Goal: Connect with others: Connect with others

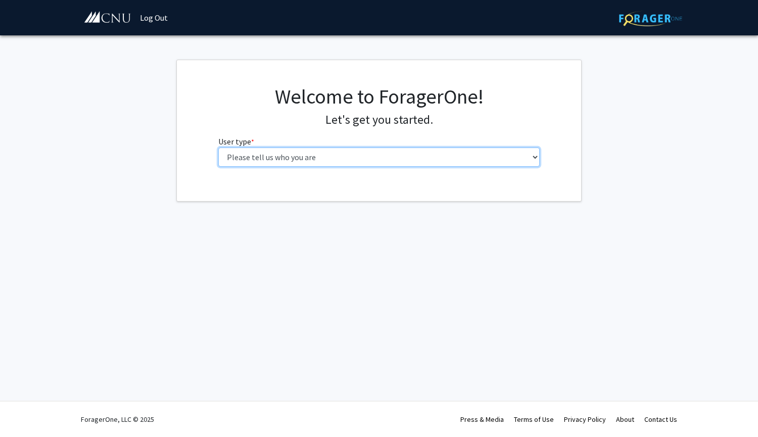
click at [386, 160] on select "Please tell us who you are Undergraduate Student Master's Student Doctoral Cand…" at bounding box center [379, 157] width 322 height 19
select select "1: undergrad"
click at [218, 148] on select "Please tell us who you are Undergraduate Student Master's Student Doctoral Cand…" at bounding box center [379, 157] width 322 height 19
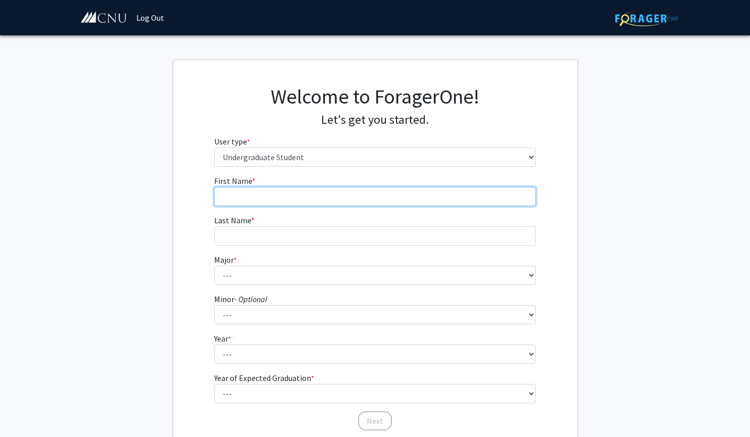
click at [357, 193] on input "First Name * required" at bounding box center [375, 196] width 322 height 19
type input "[PERSON_NAME]"
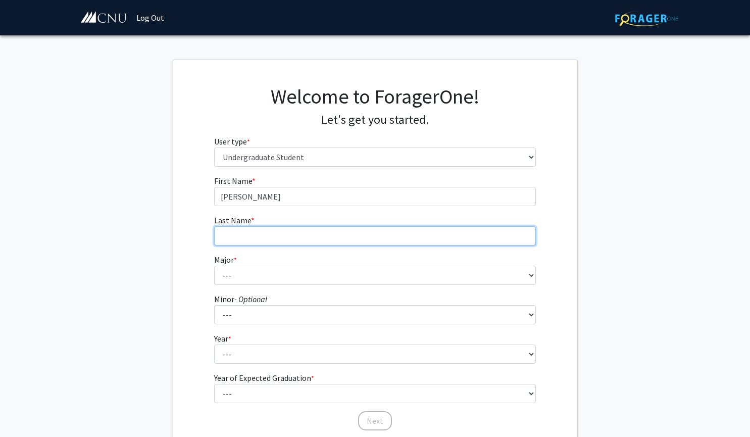
type input "[PERSON_NAME]"
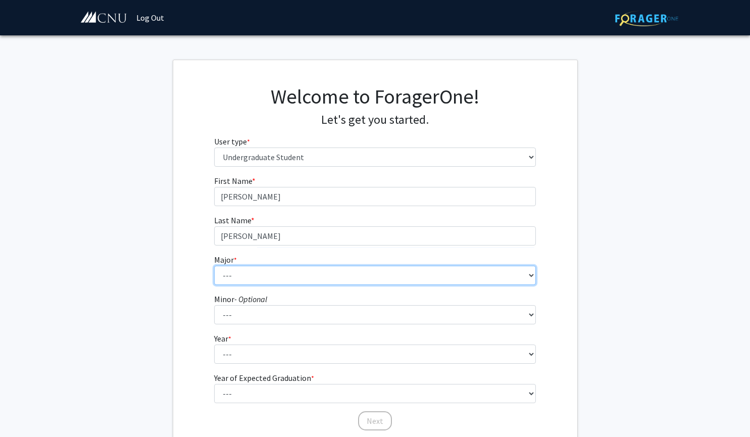
click at [313, 277] on select "--- Accounting Applied Physics Art History Biochemistry Biology Chemistry Class…" at bounding box center [375, 275] width 322 height 19
select select "5: 616"
click at [214, 266] on select "--- Accounting Applied Physics Art History Biochemistry Biology Chemistry Class…" at bounding box center [375, 275] width 322 height 19
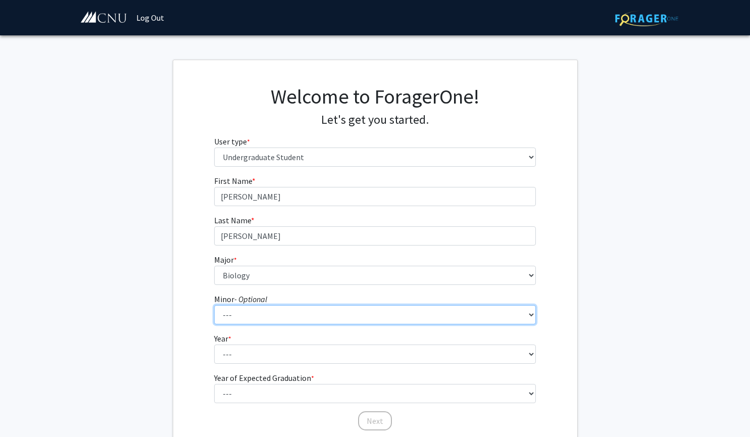
click at [304, 323] on select "--- African American Studies American Studies Anthropology Asian Studies Busine…" at bounding box center [375, 314] width 322 height 19
select select "18: 421"
click at [214, 305] on select "--- African American Studies American Studies Anthropology Asian Studies Busine…" at bounding box center [375, 314] width 322 height 19
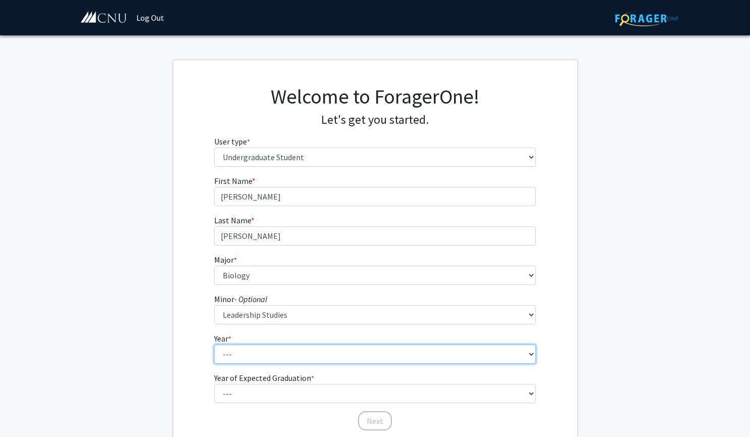
click at [275, 359] on select "--- First-year Sophomore Junior Senior Postbaccalaureate Certificate" at bounding box center [375, 354] width 322 height 19
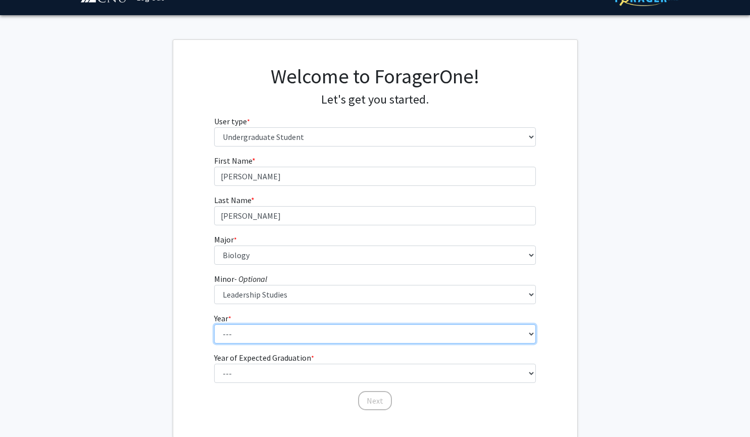
click at [278, 335] on select "--- First-year Sophomore Junior Senior Postbaccalaureate Certificate" at bounding box center [375, 333] width 322 height 19
select select "3: junior"
click at [214, 324] on select "--- First-year Sophomore Junior Senior Postbaccalaureate Certificate" at bounding box center [375, 333] width 322 height 19
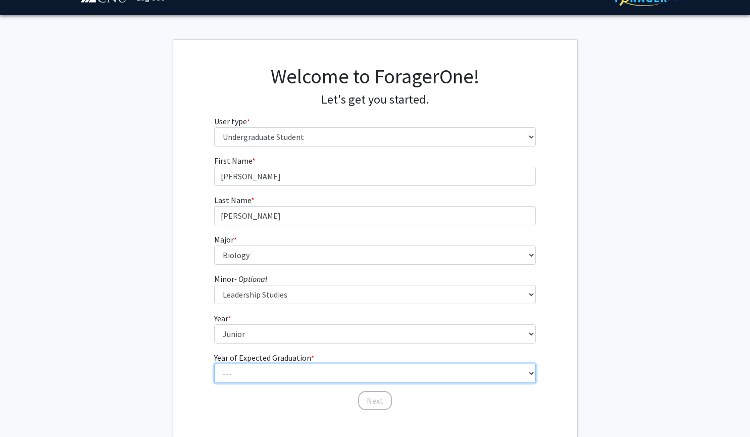
click at [271, 372] on select "--- 2025 2026 2027 2028 2029 2030 2031 2032 2033 2034" at bounding box center [375, 373] width 322 height 19
select select "3: 2027"
click at [214, 364] on select "--- 2025 2026 2027 2028 2029 2030 2031 2032 2033 2034" at bounding box center [375, 373] width 322 height 19
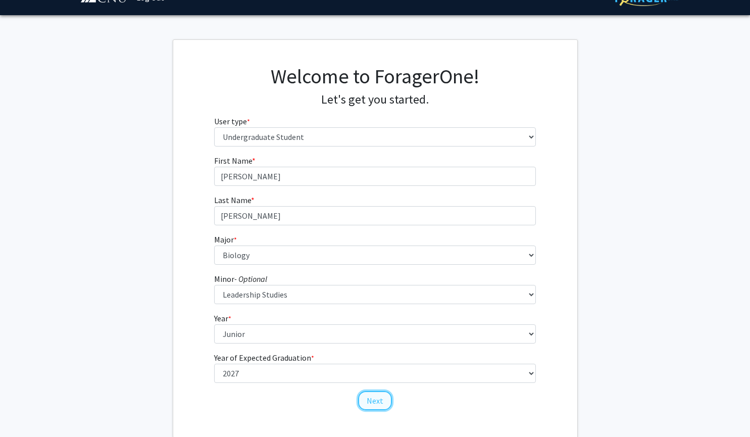
click at [370, 404] on button "Next" at bounding box center [375, 400] width 34 height 19
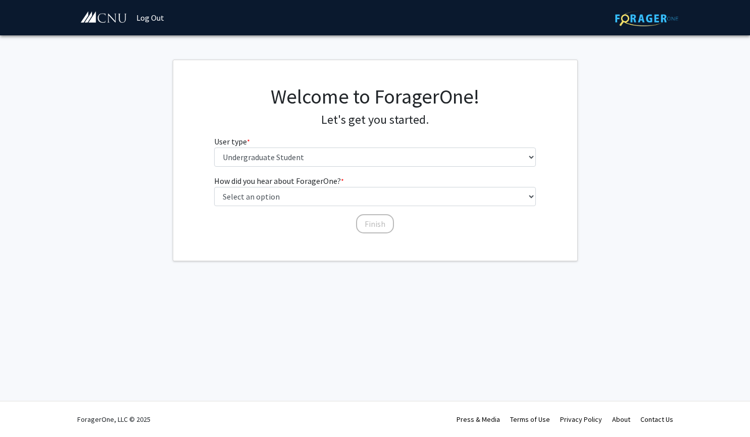
scroll to position [0, 0]
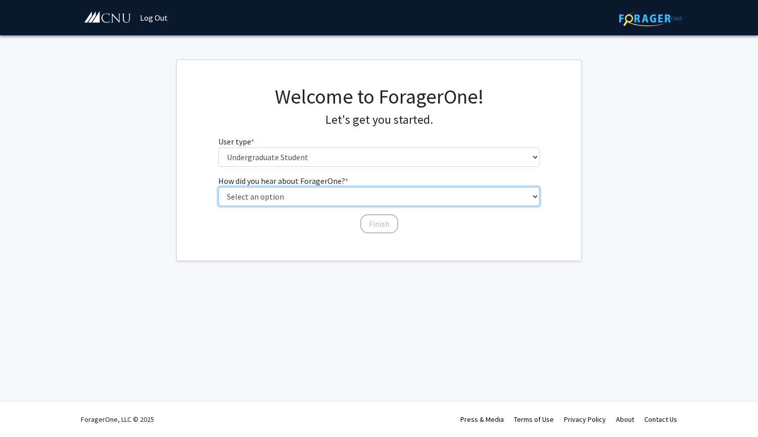
click at [348, 200] on select "Select an option Peer/student recommendation Faculty/staff recommendation Unive…" at bounding box center [379, 196] width 322 height 19
select select "3: university_website"
click at [218, 187] on select "Select an option Peer/student recommendation Faculty/staff recommendation Unive…" at bounding box center [379, 196] width 322 height 19
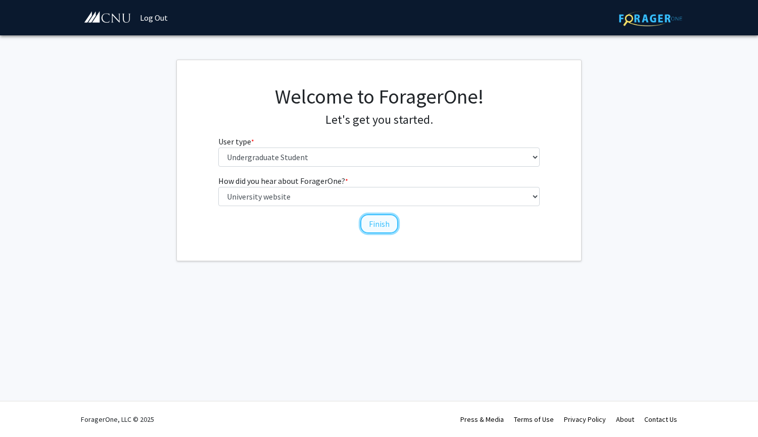
click at [384, 226] on button "Finish" at bounding box center [379, 223] width 38 height 19
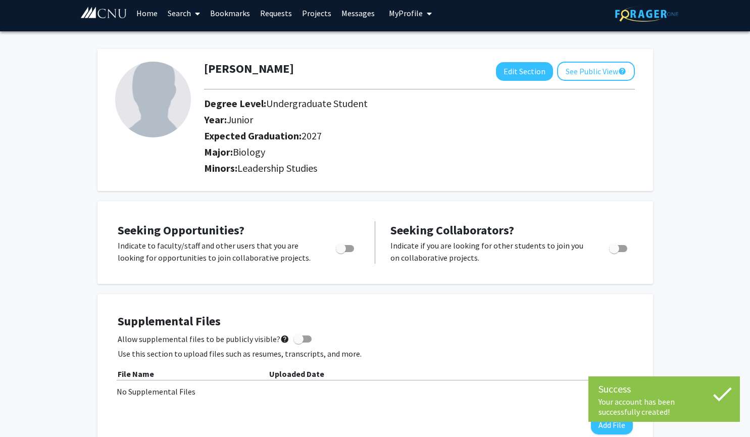
scroll to position [6, 0]
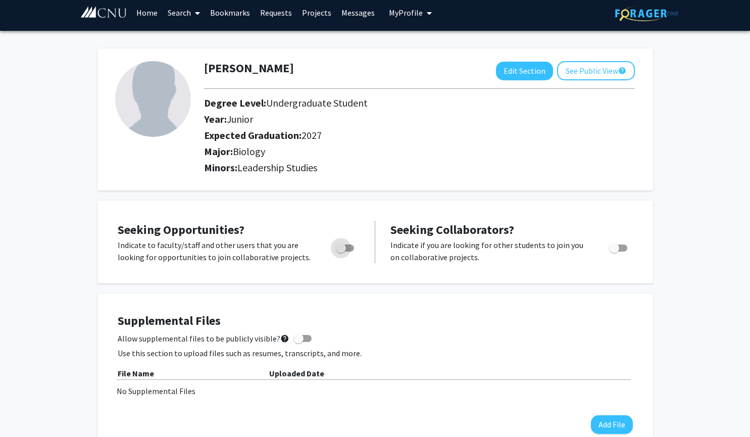
click at [342, 251] on span "Toggle" at bounding box center [341, 248] width 10 height 10
click at [341, 252] on input "Are you actively seeking opportunities?" at bounding box center [341, 252] width 1 height 1
checkbox input "true"
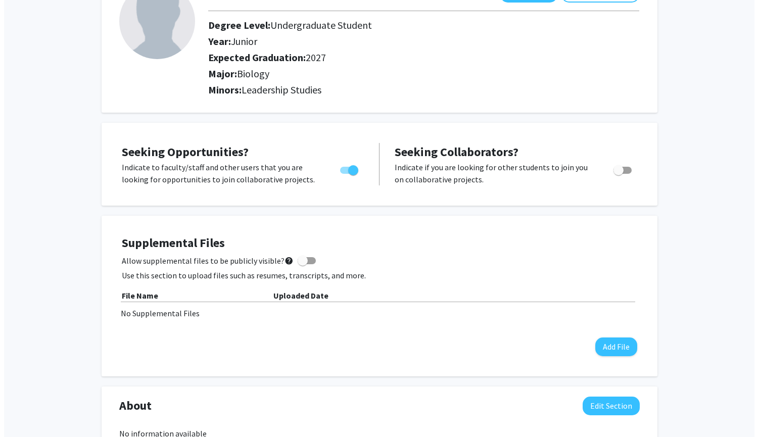
scroll to position [85, 0]
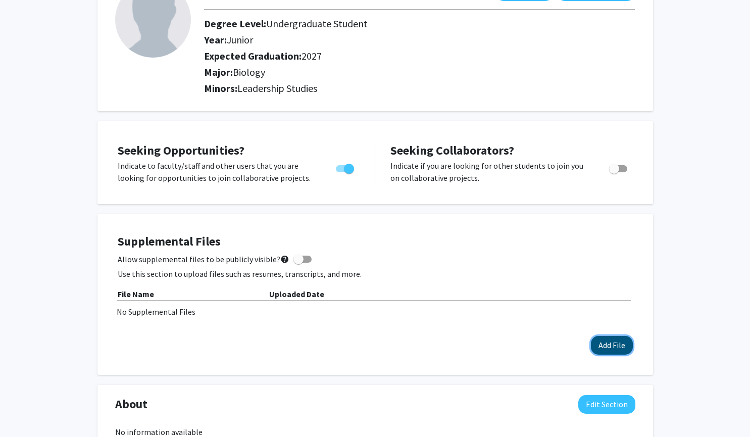
click at [603, 343] on button "Add File" at bounding box center [612, 345] width 42 height 19
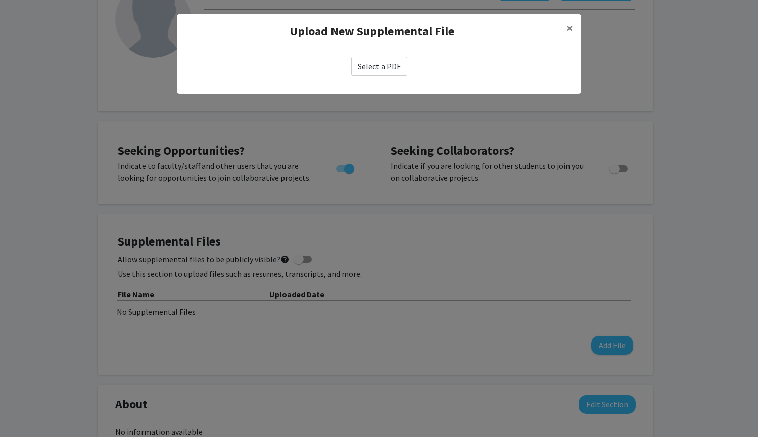
click at [389, 64] on label "Select a PDF" at bounding box center [379, 66] width 56 height 19
click at [0, 0] on input "Select a PDF" at bounding box center [0, 0] width 0 height 0
click at [378, 61] on label "Select a PDF" at bounding box center [379, 66] width 56 height 19
click at [0, 0] on input "Select a PDF" at bounding box center [0, 0] width 0 height 0
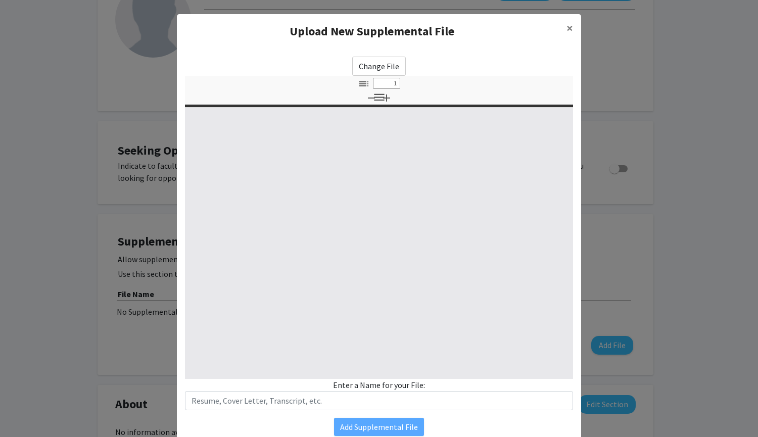
select select "custom"
type input "0"
select select "custom"
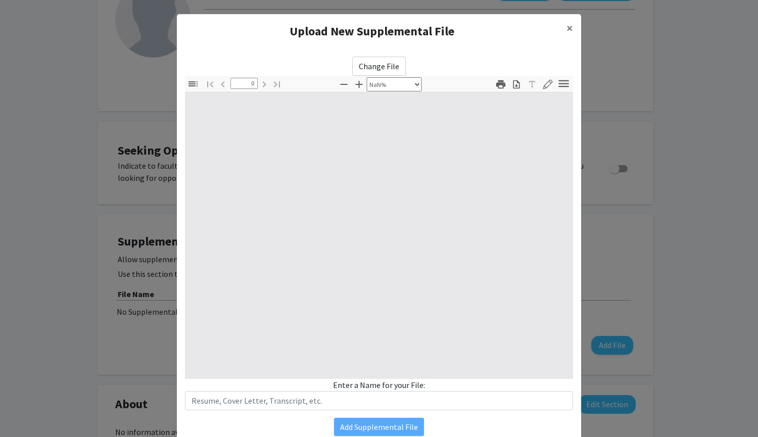
type input "1"
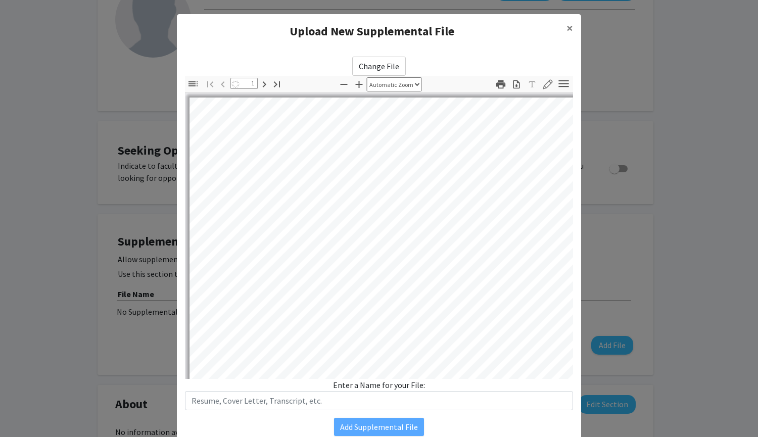
select select "auto"
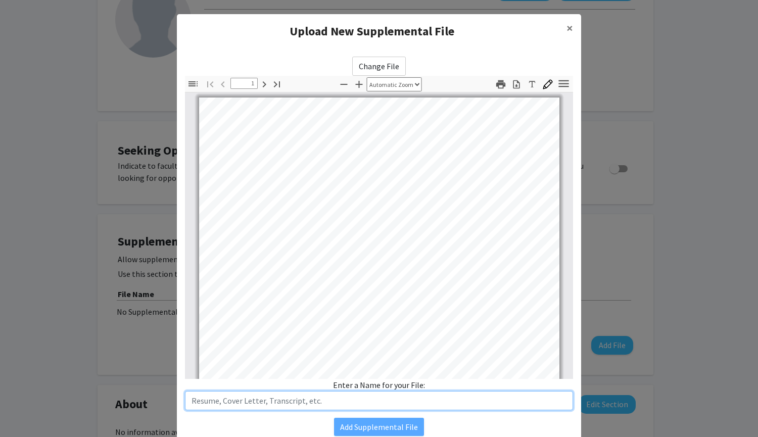
click at [333, 396] on input "text" at bounding box center [379, 400] width 388 height 19
type input "e"
type input "r"
type input "A"
type input "Resume"
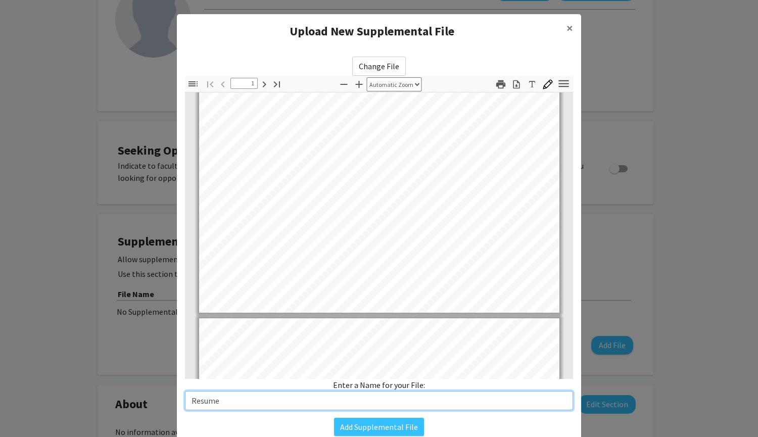
type input "2"
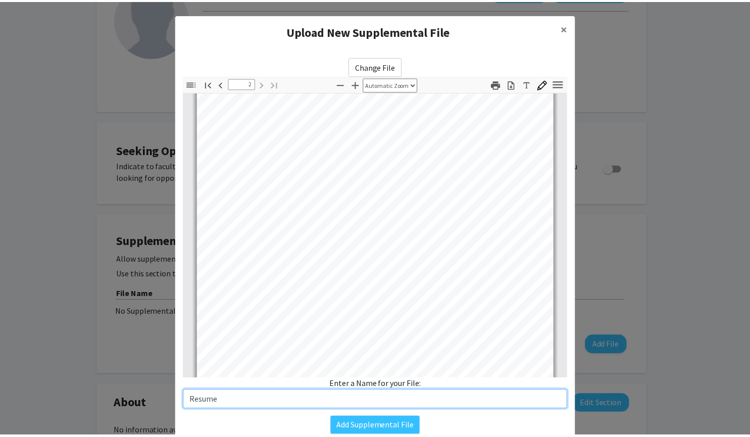
scroll to position [661, 0]
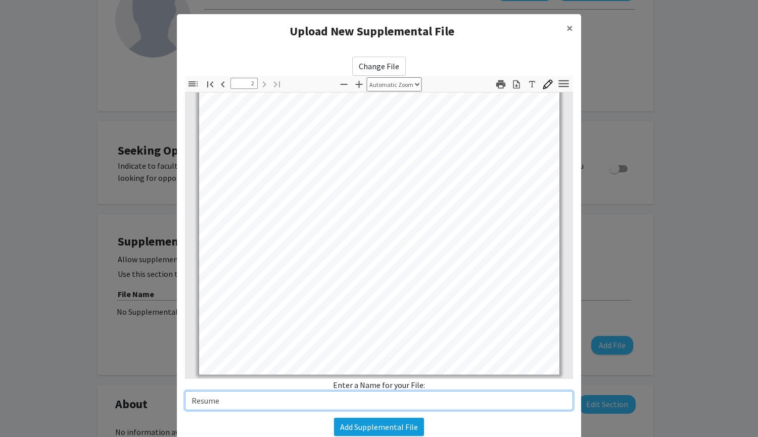
type input "Resume"
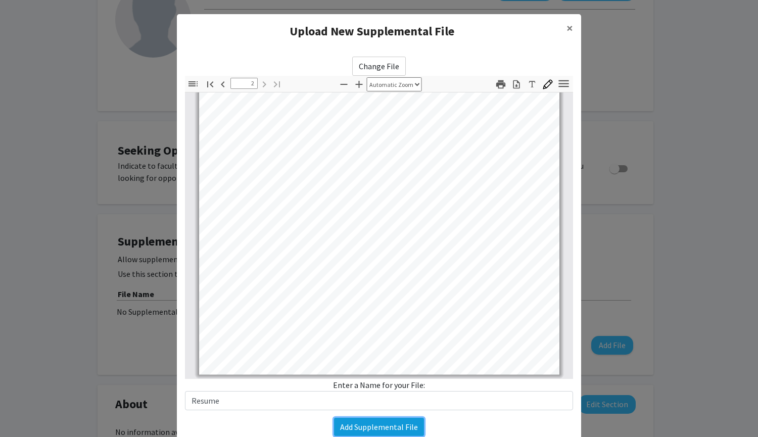
click at [385, 430] on button "Add Supplemental File" at bounding box center [379, 427] width 90 height 18
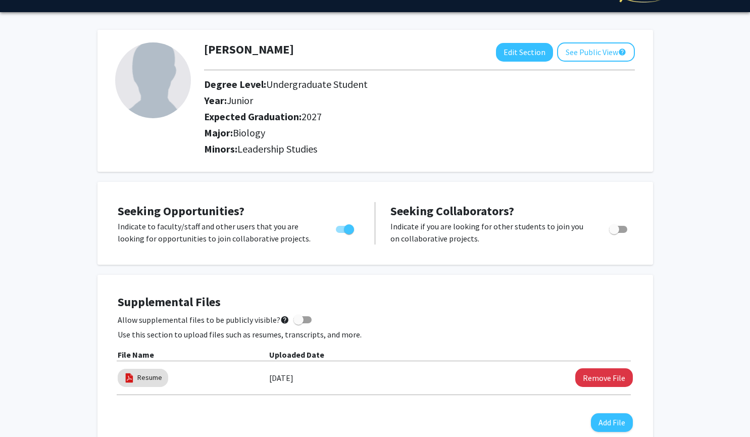
scroll to position [0, 0]
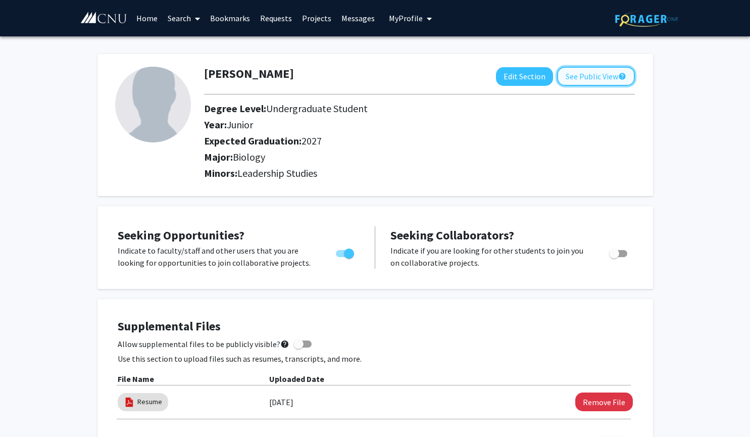
click at [599, 77] on button "See Public View help" at bounding box center [596, 76] width 78 height 19
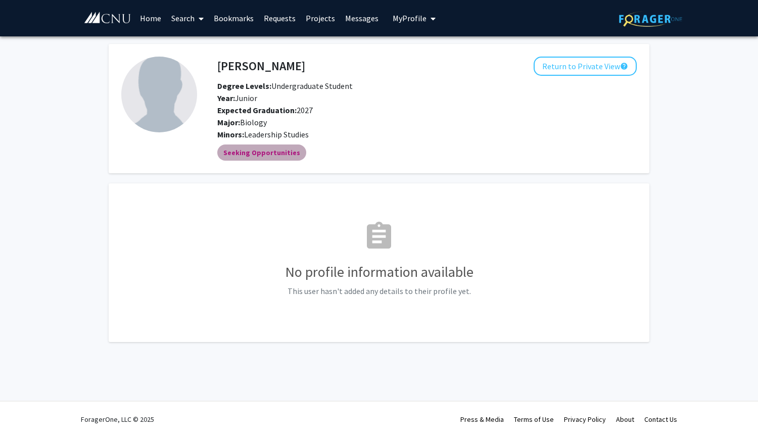
click at [269, 154] on mat-chip "Seeking Opportunities" at bounding box center [261, 152] width 89 height 16
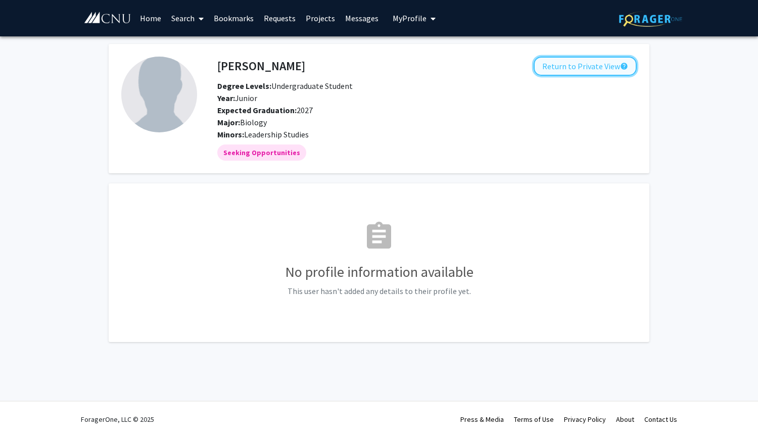
click at [576, 72] on button "Return to Private View help" at bounding box center [585, 66] width 103 height 19
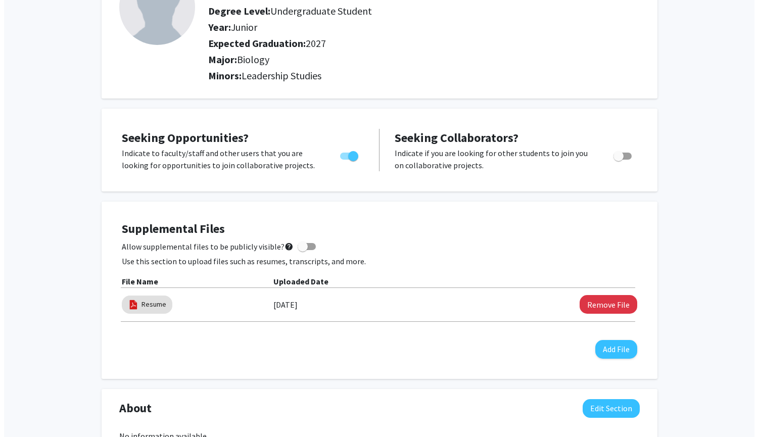
scroll to position [120, 0]
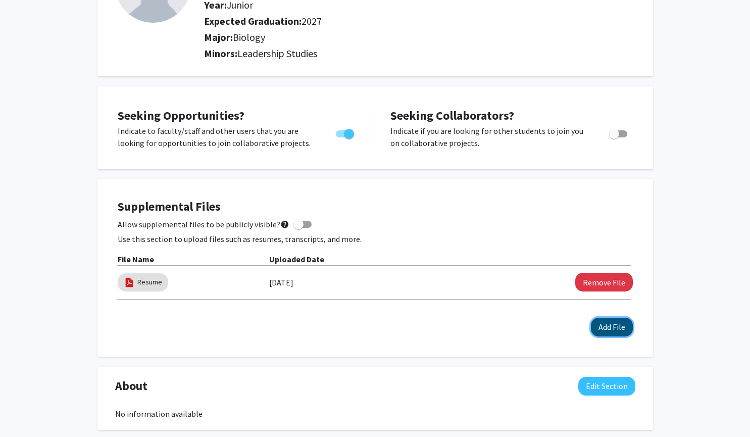
click at [603, 330] on button "Add File" at bounding box center [612, 327] width 42 height 19
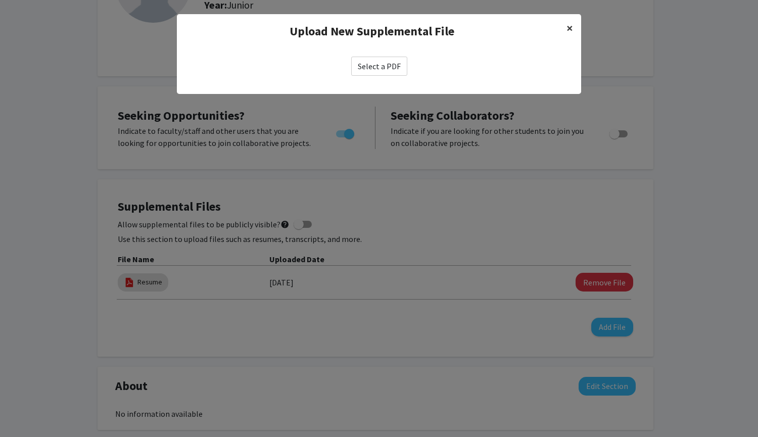
click at [570, 26] on span "×" at bounding box center [569, 28] width 7 height 16
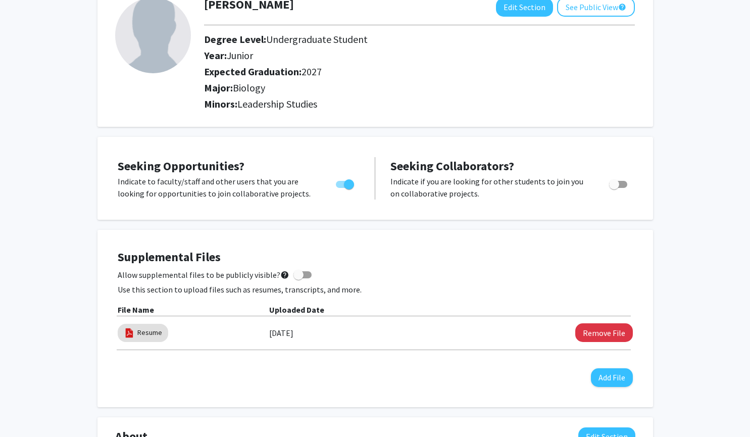
scroll to position [69, 0]
click at [298, 276] on span at bounding box center [299, 275] width 10 height 10
click at [298, 279] on input "Allow supplemental files to be publicly visible? help" at bounding box center [298, 279] width 1 height 1
checkbox input "true"
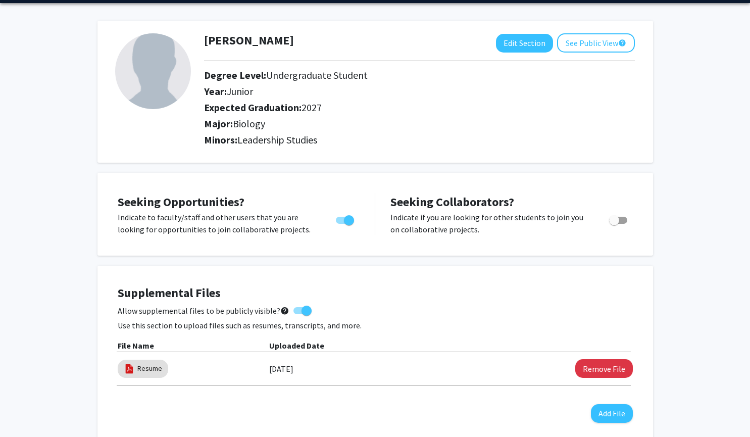
scroll to position [23, 0]
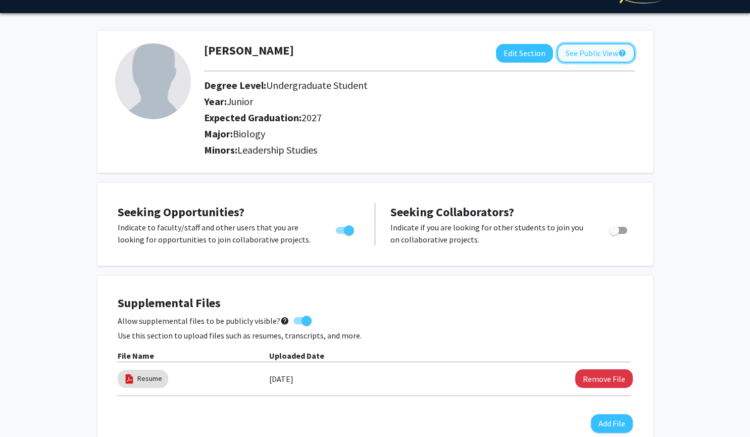
click at [588, 49] on button "See Public View help" at bounding box center [596, 52] width 78 height 19
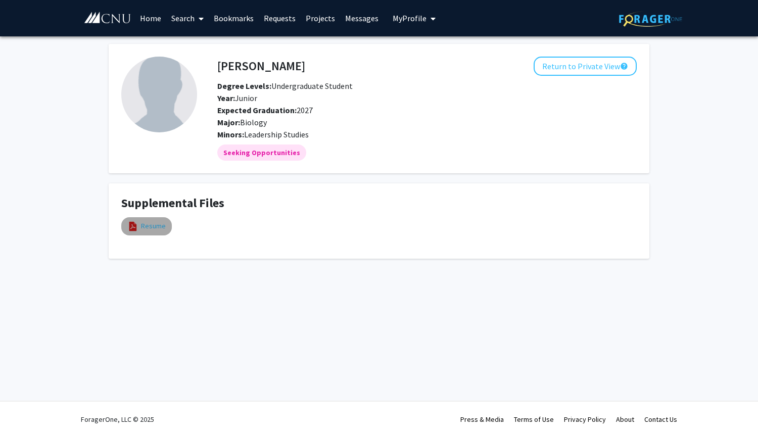
click at [154, 226] on link "Resume" at bounding box center [153, 226] width 25 height 11
select select "custom"
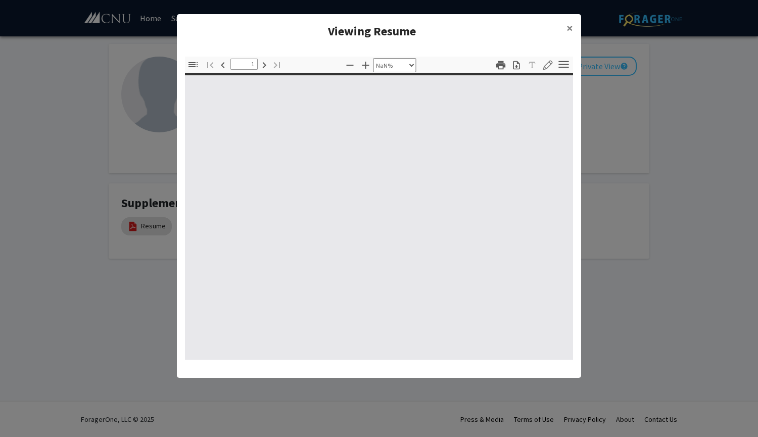
type input "0"
select select "custom"
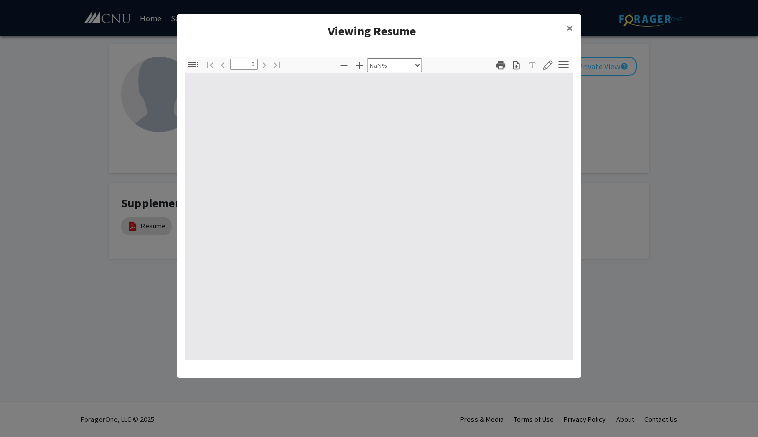
type input "1"
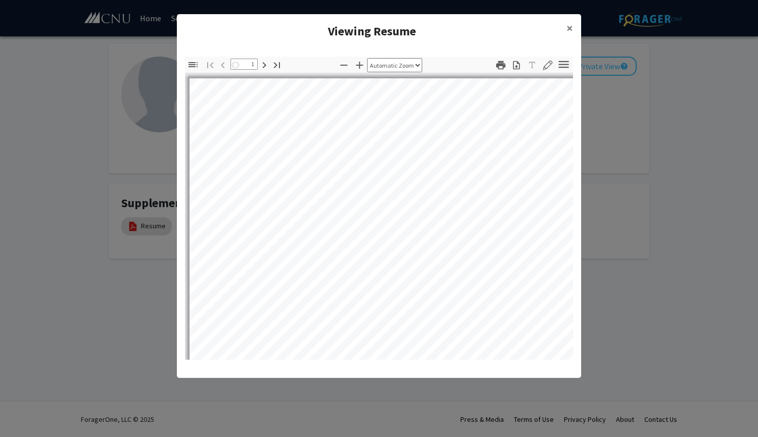
select select "auto"
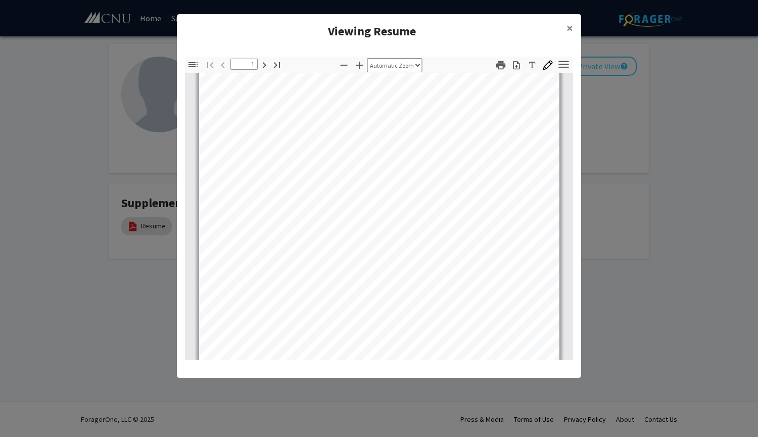
scroll to position [47, 0]
click at [569, 34] on span "×" at bounding box center [569, 28] width 7 height 16
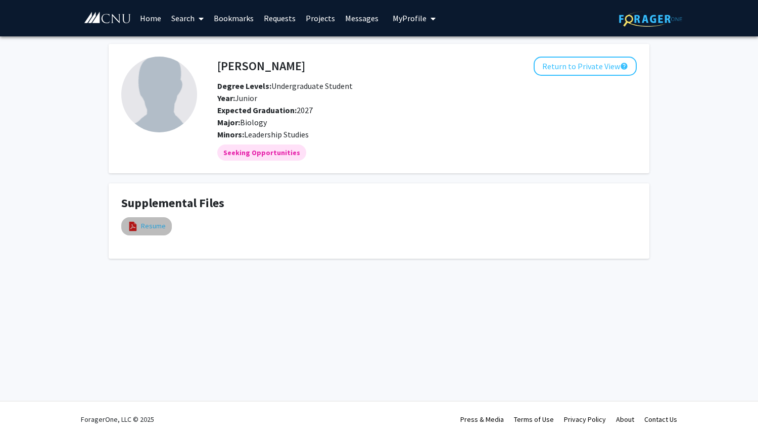
click at [161, 226] on link "Resume" at bounding box center [153, 226] width 25 height 11
select select "custom"
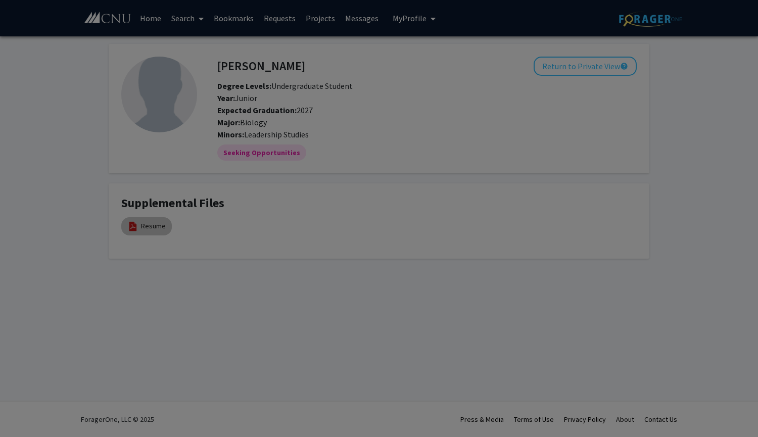
type input "0"
select select "custom"
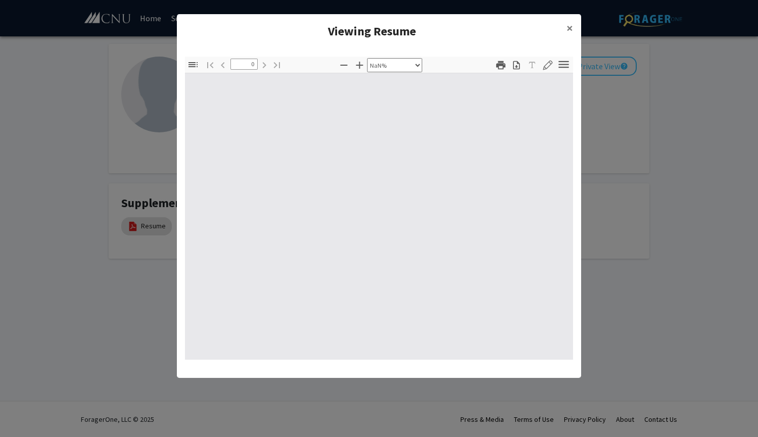
type input "1"
select select "auto"
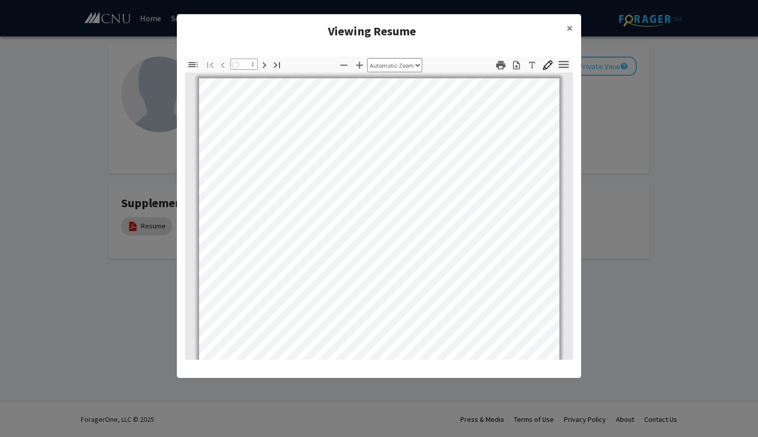
scroll to position [0, 0]
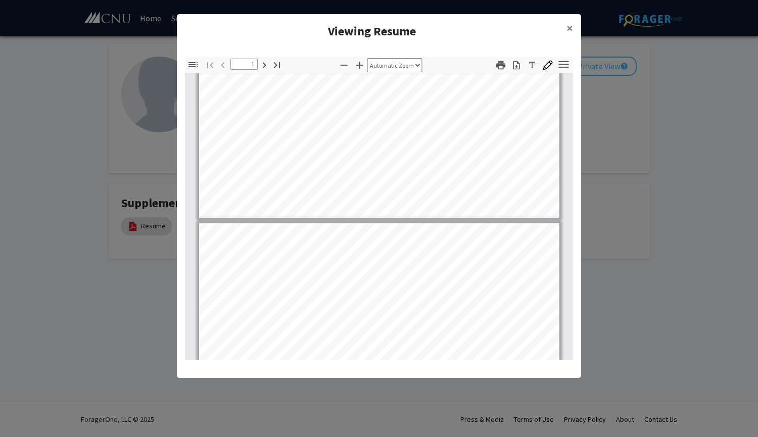
type input "2"
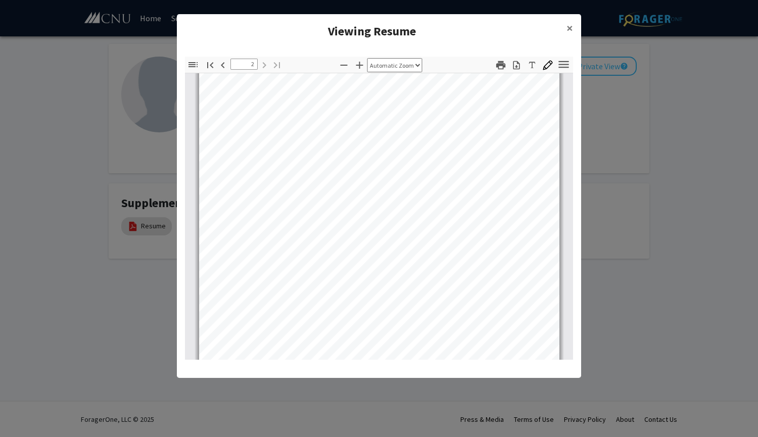
scroll to position [661, 0]
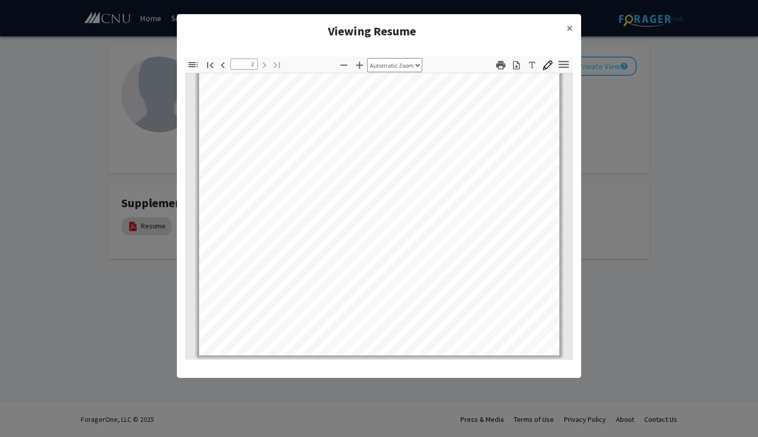
click at [591, 248] on modal-container "Viewing Resume × Thumbnails Document Outline Attachments Layers Current Outline…" at bounding box center [379, 218] width 758 height 437
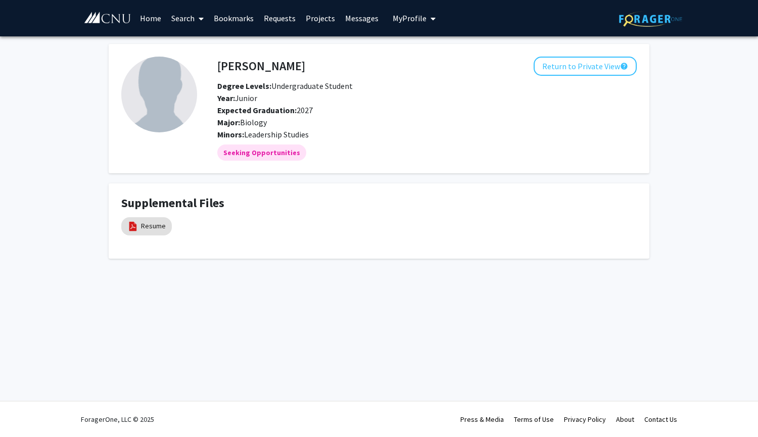
click at [185, 19] on link "Search" at bounding box center [187, 18] width 42 height 35
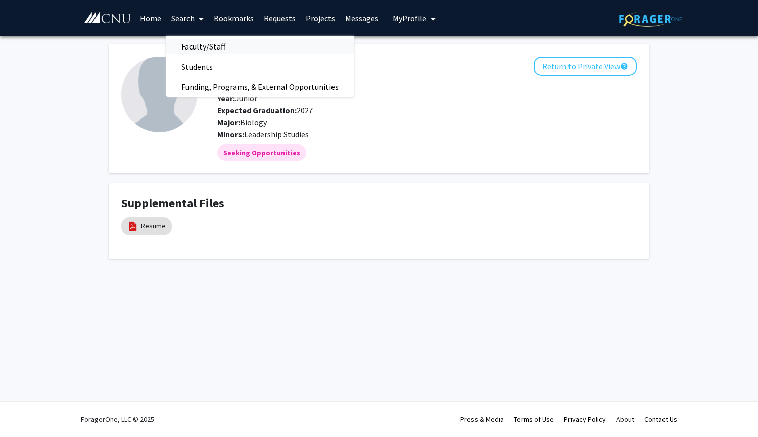
click at [207, 50] on span "Faculty/Staff" at bounding box center [203, 46] width 74 height 20
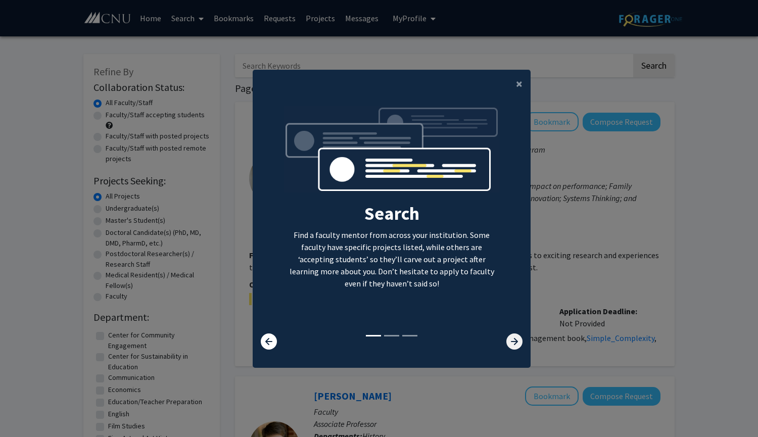
click at [508, 340] on icon at bounding box center [514, 341] width 16 height 16
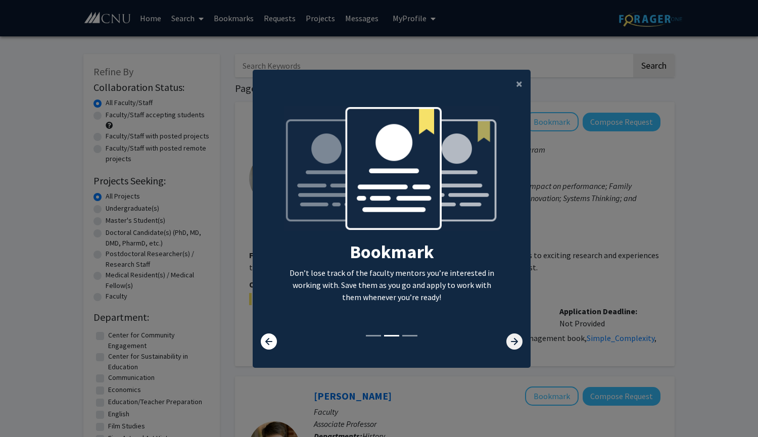
click at [508, 339] on icon at bounding box center [514, 341] width 16 height 16
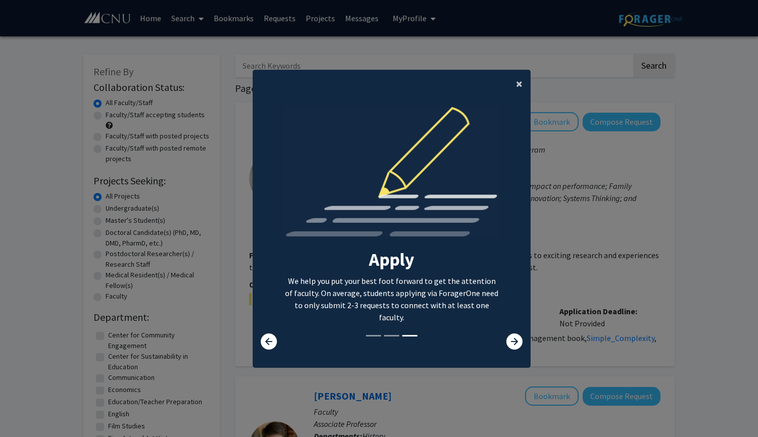
click at [516, 85] on span "×" at bounding box center [519, 84] width 7 height 16
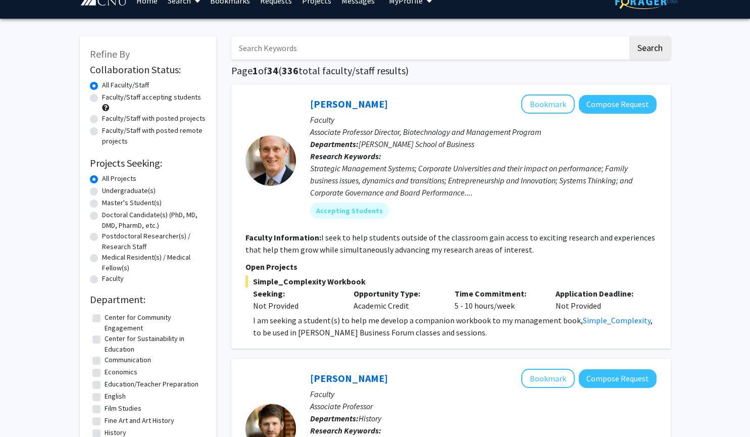
scroll to position [16, 0]
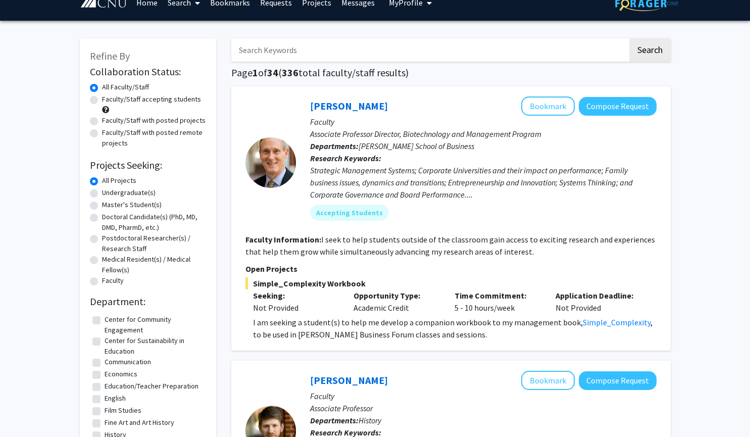
click at [274, 54] on input "Search Keywords" at bounding box center [429, 49] width 397 height 23
type input "biology"
click at [630, 38] on button "Search" at bounding box center [650, 49] width 41 height 23
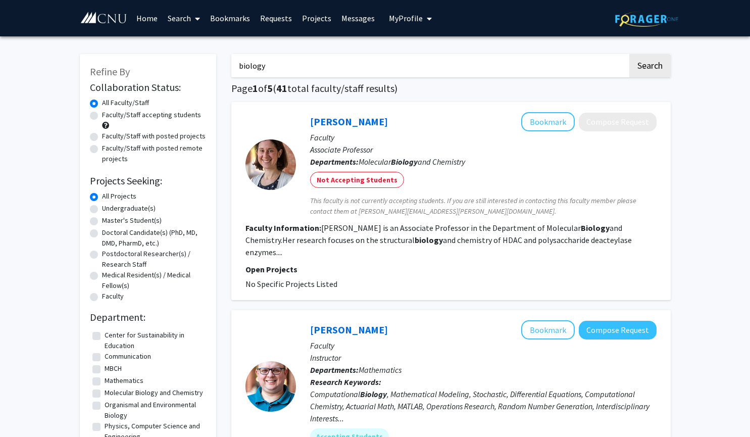
click at [114, 208] on label "Undergraduate(s)" at bounding box center [129, 208] width 54 height 11
click at [109, 208] on input "Undergraduate(s)" at bounding box center [105, 206] width 7 height 7
radio input "true"
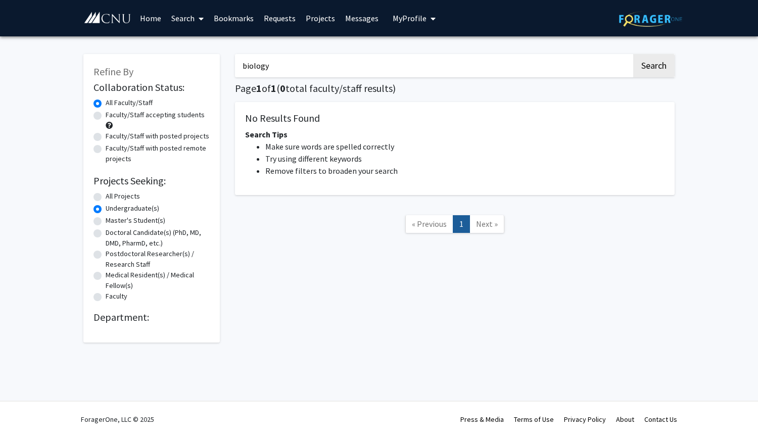
click at [139, 275] on label "Medical Resident(s) / Medical Fellow(s)" at bounding box center [158, 280] width 104 height 21
click at [112, 275] on input "Medical Resident(s) / Medical Fellow(s)" at bounding box center [109, 273] width 7 height 7
radio input "true"
click at [124, 193] on label "All Projects" at bounding box center [123, 196] width 34 height 11
click at [112, 193] on input "All Projects" at bounding box center [109, 194] width 7 height 7
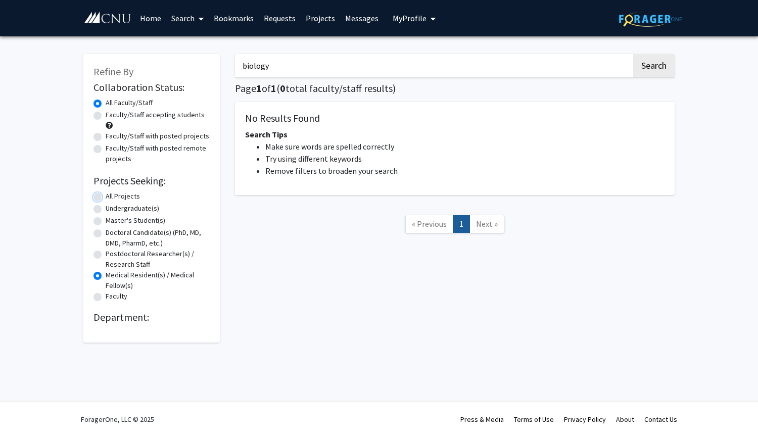
radio input "true"
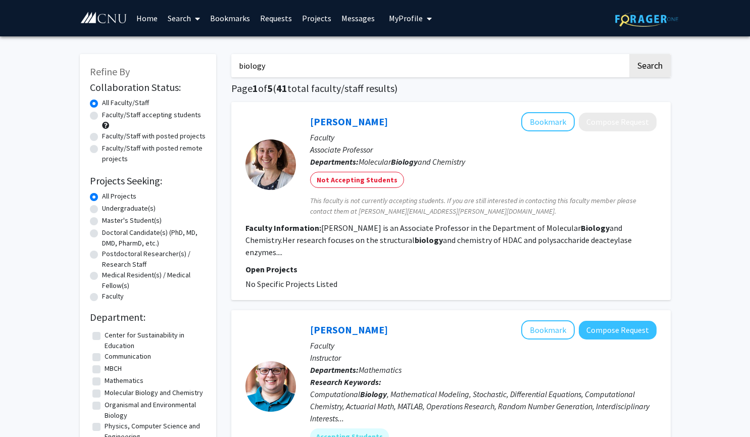
click at [116, 304] on div "Collaboration Status: Collaboration Status All Faculty/Staff Collaboration Stat…" at bounding box center [148, 267] width 116 height 377
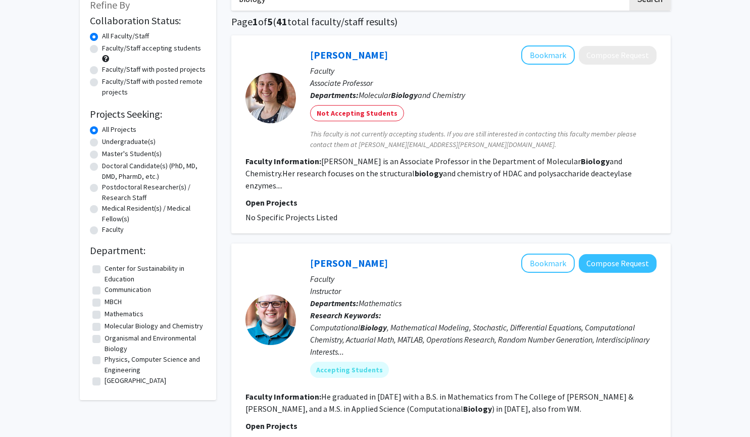
scroll to position [84, 0]
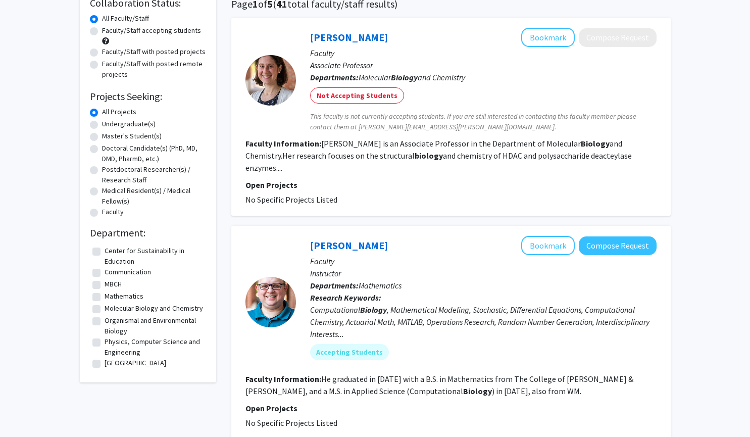
click at [105, 308] on label "Molecular Biology and Chemistry" at bounding box center [154, 308] width 99 height 11
click at [105, 308] on input "Molecular Biology and Chemistry" at bounding box center [108, 306] width 7 height 7
checkbox input "true"
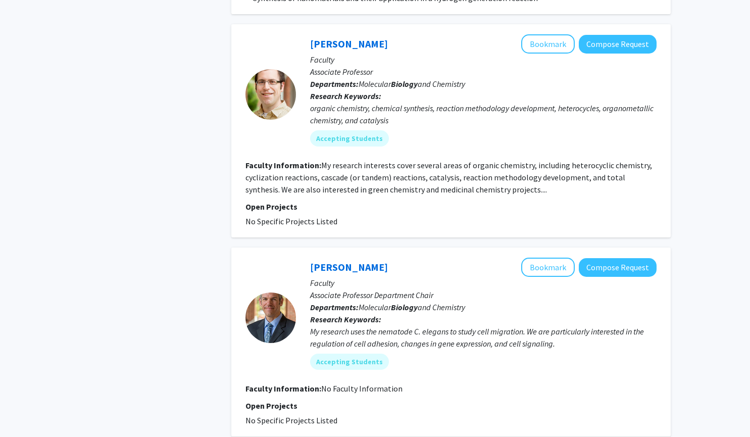
scroll to position [1748, 0]
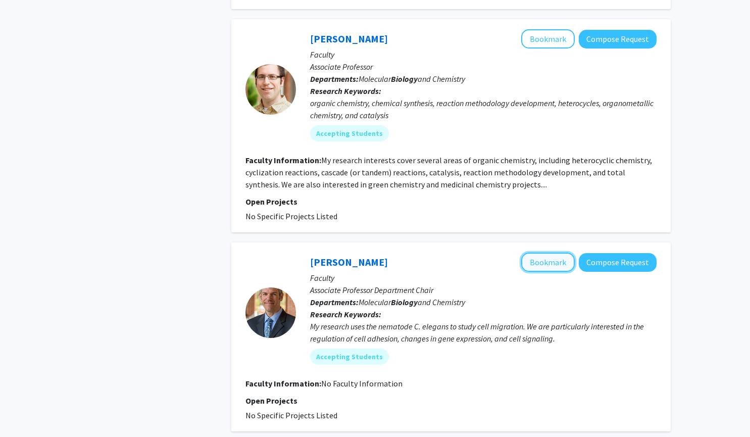
click at [553, 253] on button "Bookmark" at bounding box center [548, 262] width 54 height 19
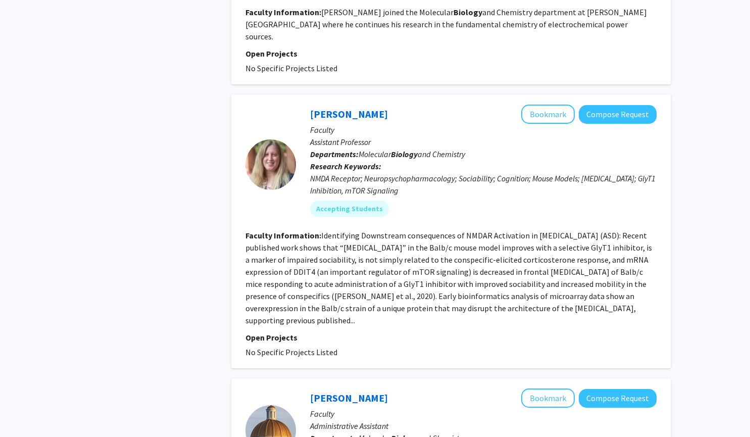
scroll to position [402, 0]
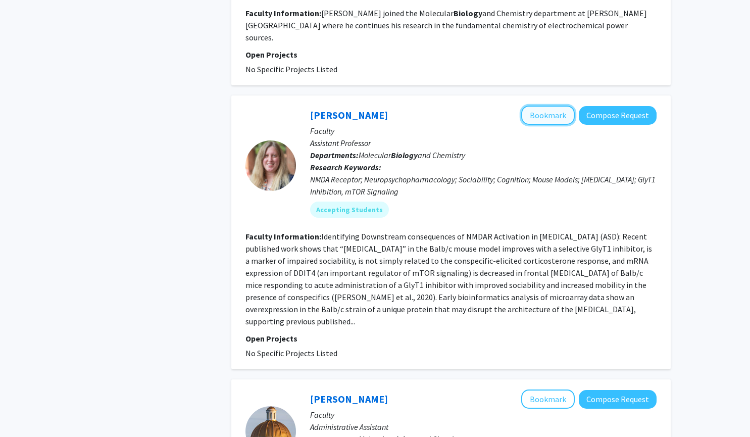
click at [548, 106] on button "Bookmark" at bounding box center [548, 115] width 54 height 19
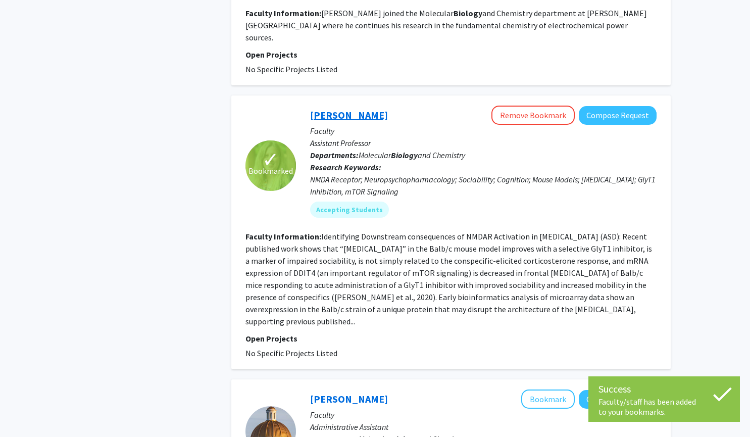
click at [358, 109] on link "[PERSON_NAME]" at bounding box center [349, 115] width 78 height 13
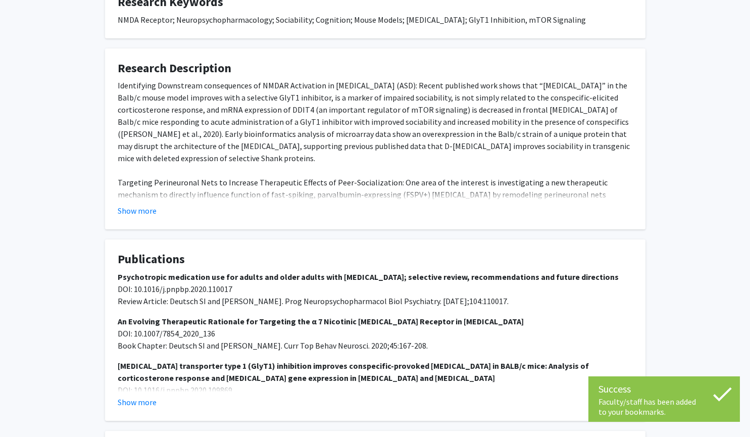
scroll to position [377, 0]
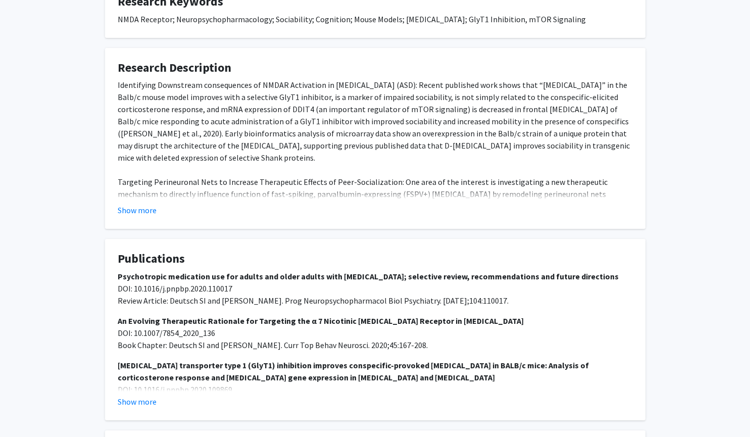
click at [176, 192] on fg-card "Research Description Identifying Downstream consequences of NMDAR Activation in…" at bounding box center [375, 138] width 541 height 181
click at [149, 204] on button "Show more" at bounding box center [137, 210] width 39 height 12
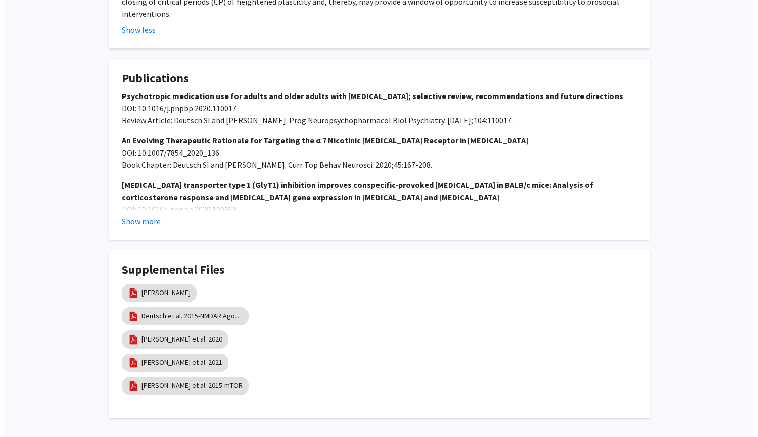
scroll to position [602, 0]
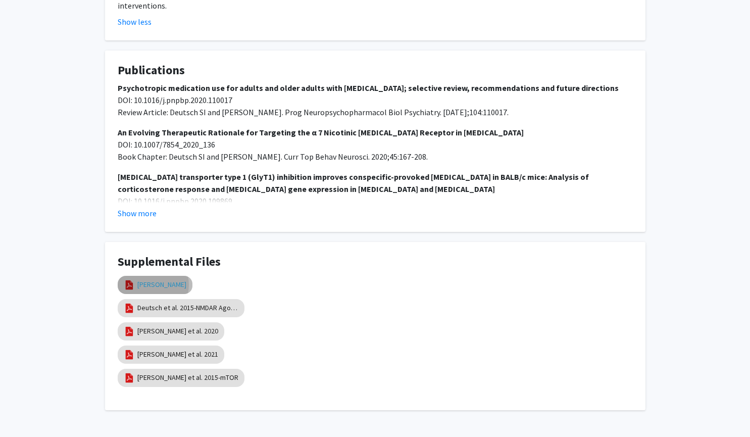
click at [153, 279] on link "[PERSON_NAME]" at bounding box center [161, 284] width 49 height 11
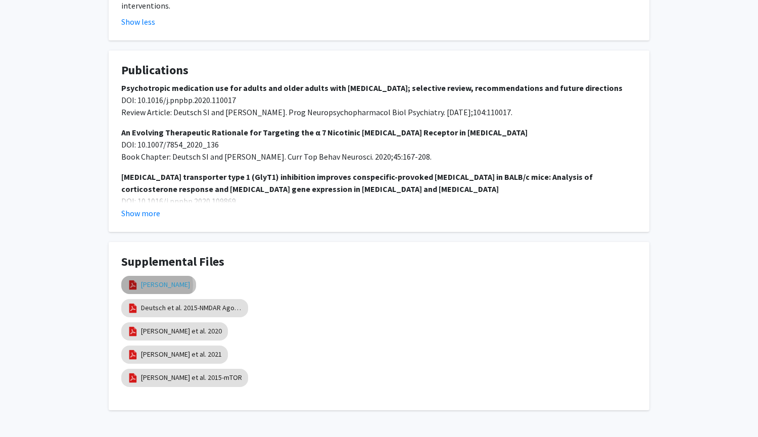
select select "custom"
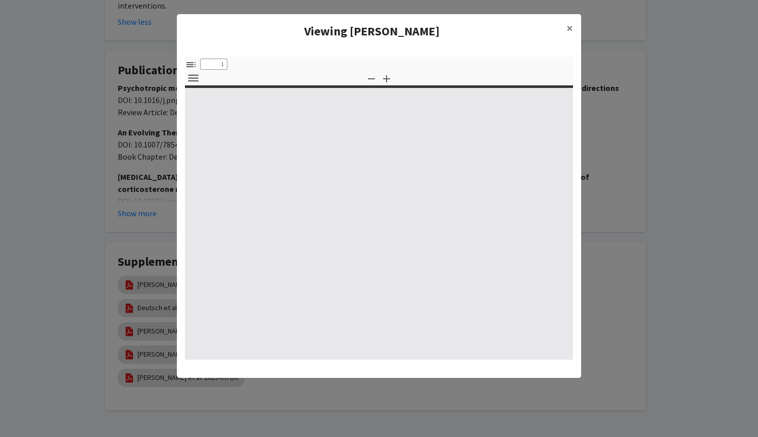
type input "0"
select select "custom"
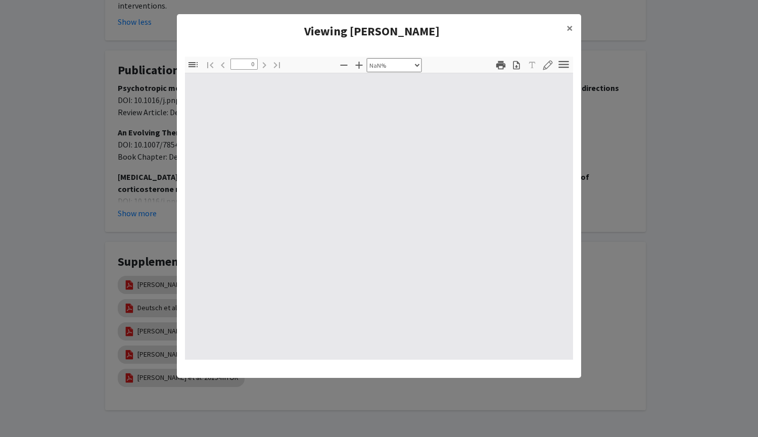
type input "1"
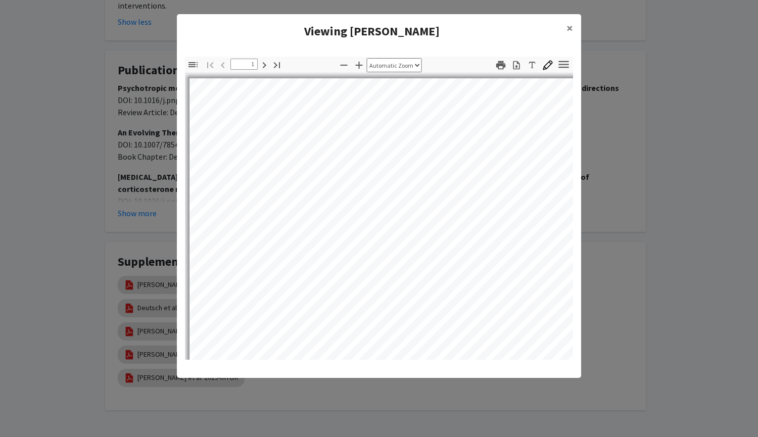
select select "auto"
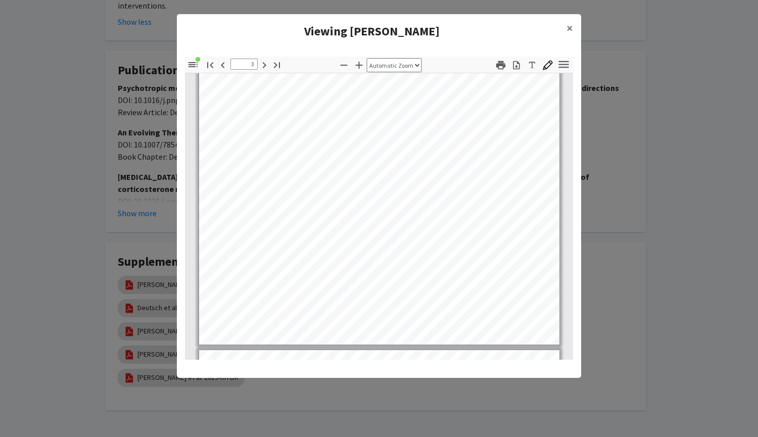
scroll to position [1144, 0]
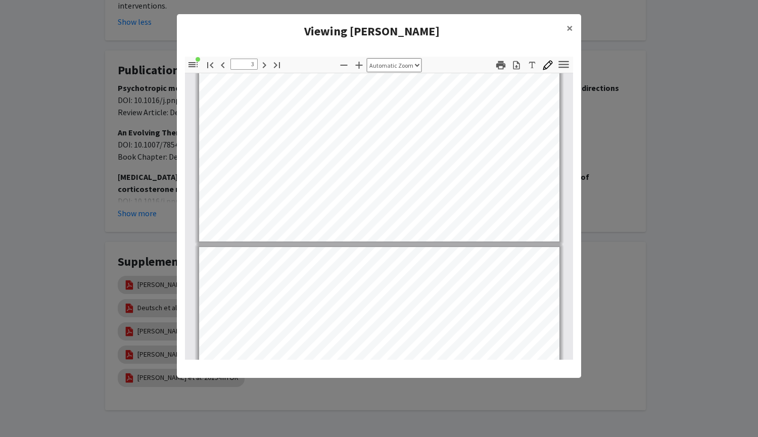
type input "4"
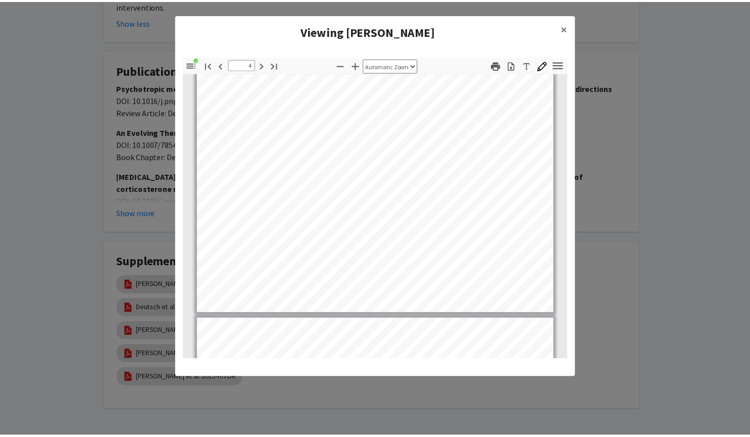
scroll to position [1653, 0]
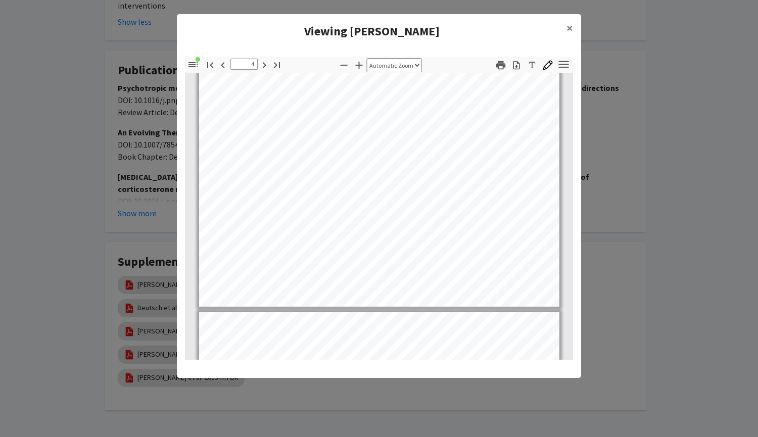
click at [714, 253] on modal-container "Viewing [PERSON_NAME] × Thumbnails Document Outline Attachments Layers Current …" at bounding box center [379, 218] width 758 height 437
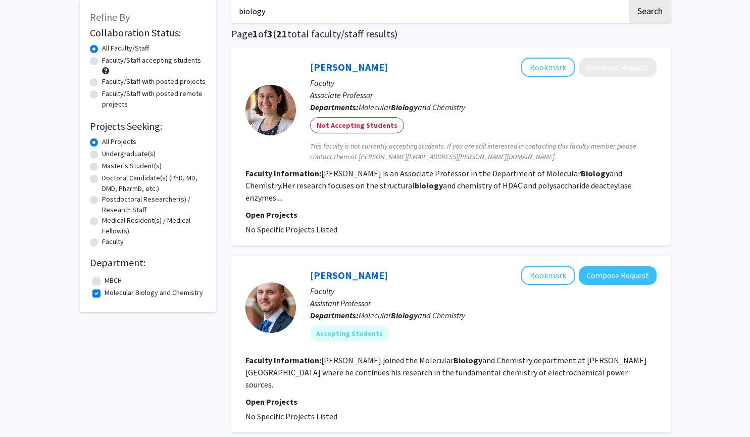
scroll to position [55, 0]
click at [347, 70] on link "[PERSON_NAME]" at bounding box center [349, 66] width 78 height 13
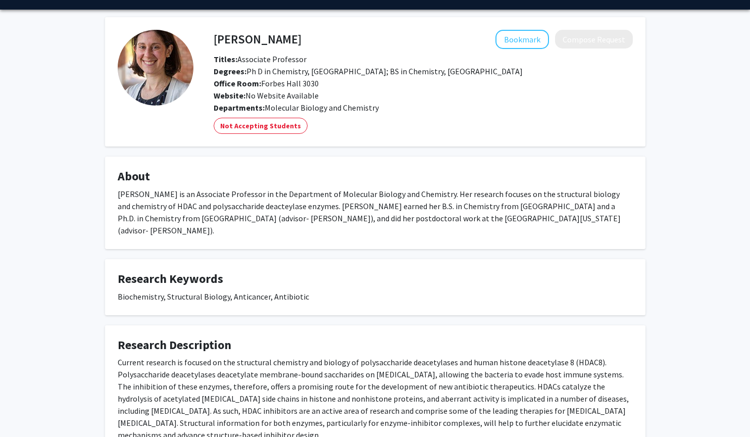
scroll to position [25, 0]
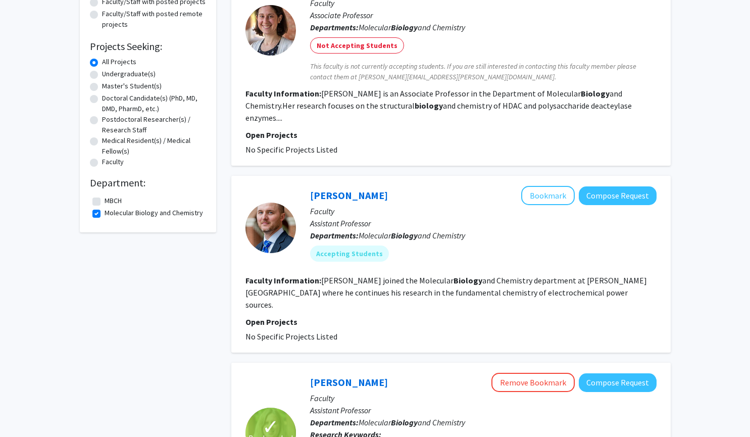
scroll to position [144, 0]
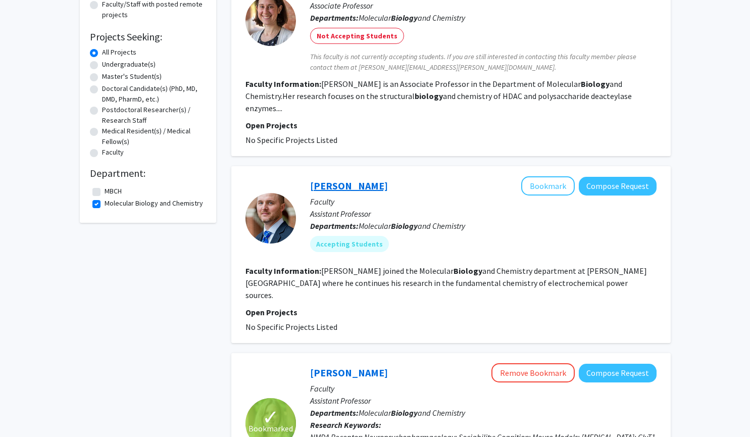
click at [351, 179] on link "[PERSON_NAME]" at bounding box center [349, 185] width 78 height 13
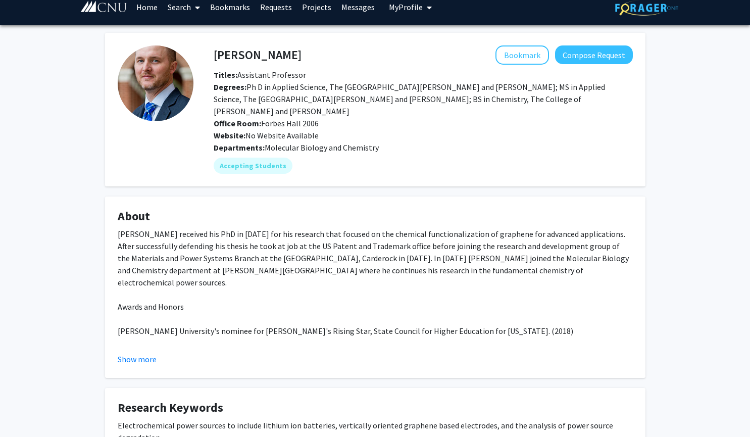
scroll to position [3, 0]
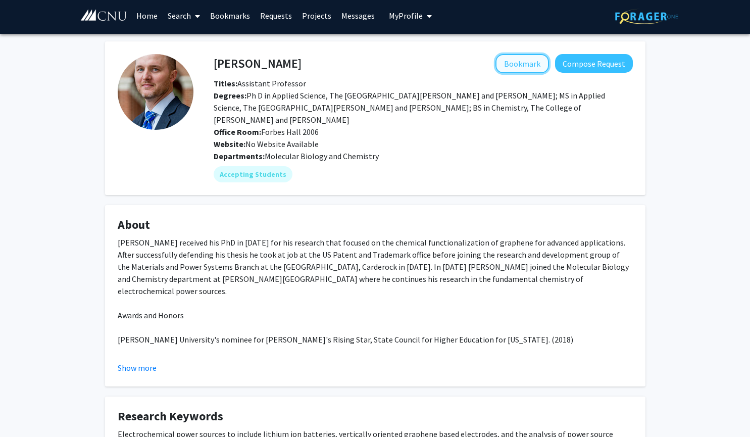
click at [533, 64] on button "Bookmark" at bounding box center [523, 63] width 54 height 19
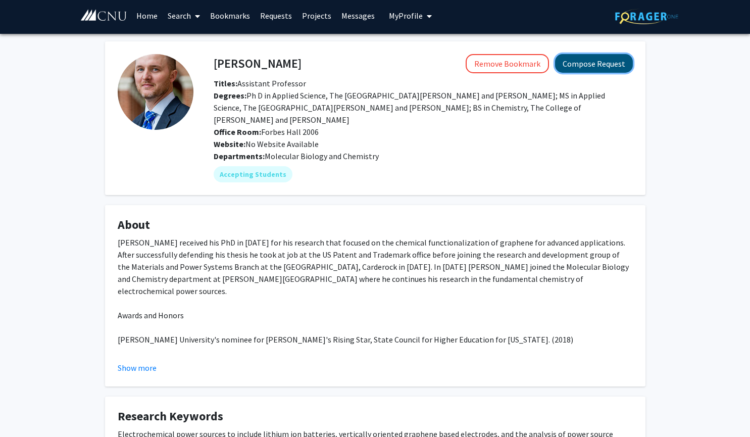
click at [590, 65] on button "Compose Request" at bounding box center [594, 63] width 78 height 19
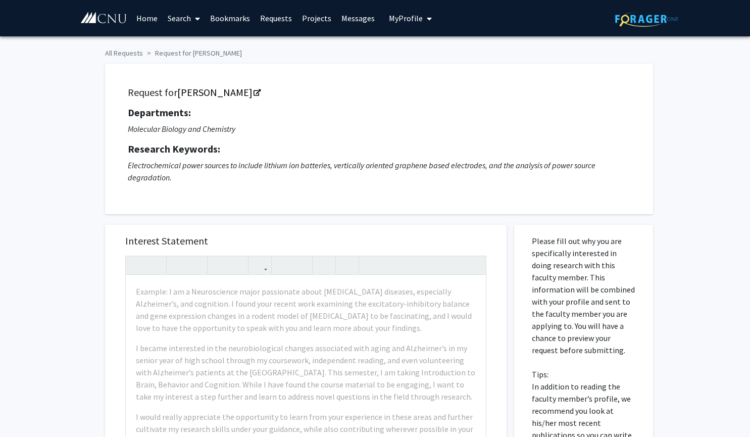
scroll to position [3, 0]
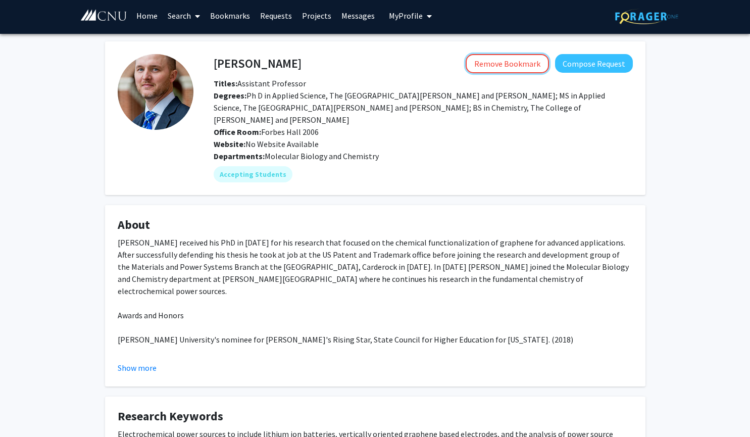
click at [498, 65] on button "Remove Bookmark" at bounding box center [507, 63] width 83 height 19
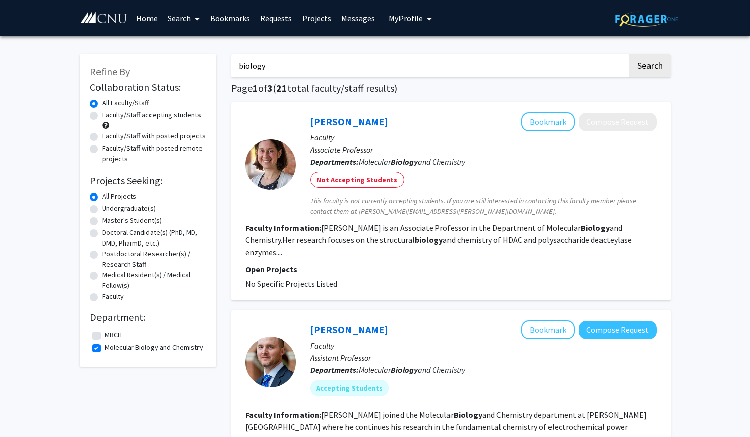
drag, startPoint x: 281, startPoint y: 69, endPoint x: 205, endPoint y: 63, distance: 76.5
click at [110, 348] on label "Molecular Biology and Chemistry" at bounding box center [154, 347] width 99 height 11
click at [110, 348] on input "Molecular Biology and Chemistry" at bounding box center [108, 345] width 7 height 7
checkbox input "false"
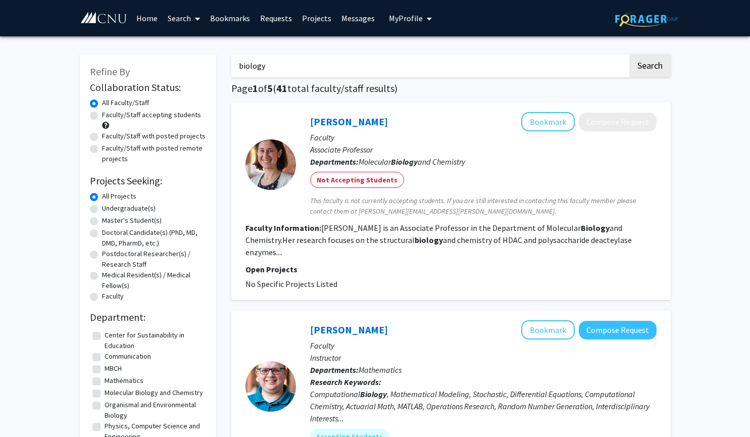
click at [101, 369] on fg-checkbox "MBCH MBCH" at bounding box center [147, 369] width 111 height 12
click at [105, 370] on label "MBCH" at bounding box center [113, 368] width 17 height 11
click at [105, 370] on input "MBCH" at bounding box center [108, 366] width 7 height 7
checkbox input "true"
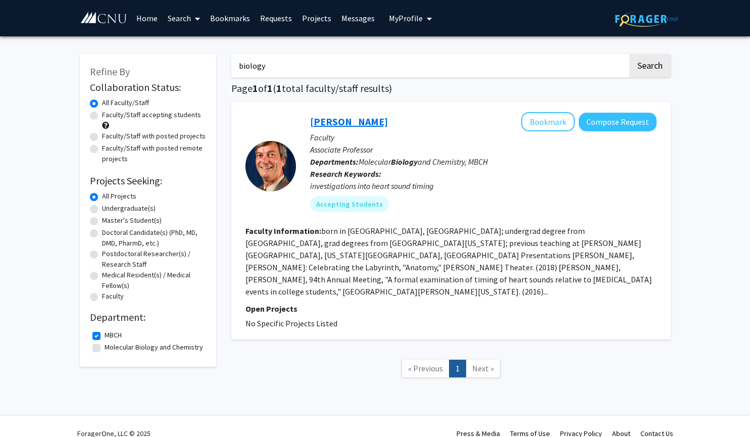
click at [339, 124] on link "[PERSON_NAME]" at bounding box center [349, 121] width 78 height 13
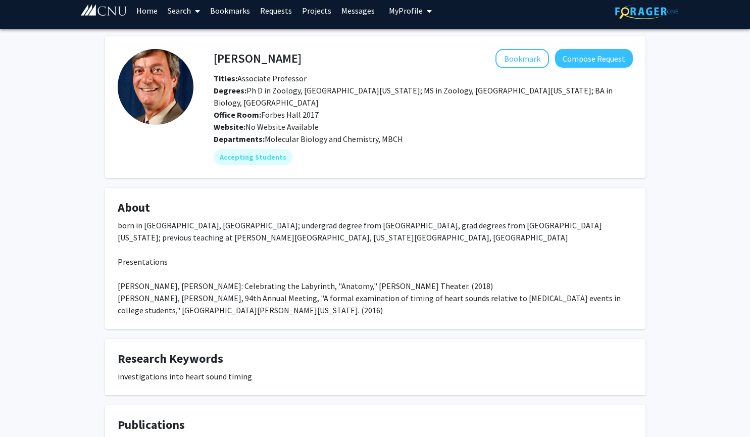
scroll to position [7, 0]
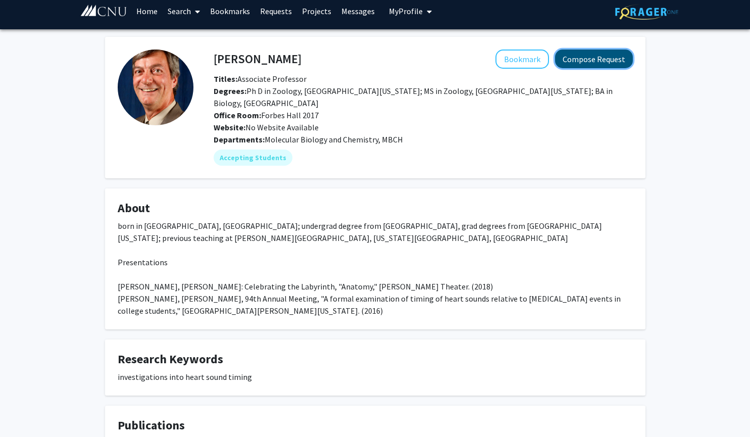
click at [576, 61] on button "Compose Request" at bounding box center [594, 59] width 78 height 19
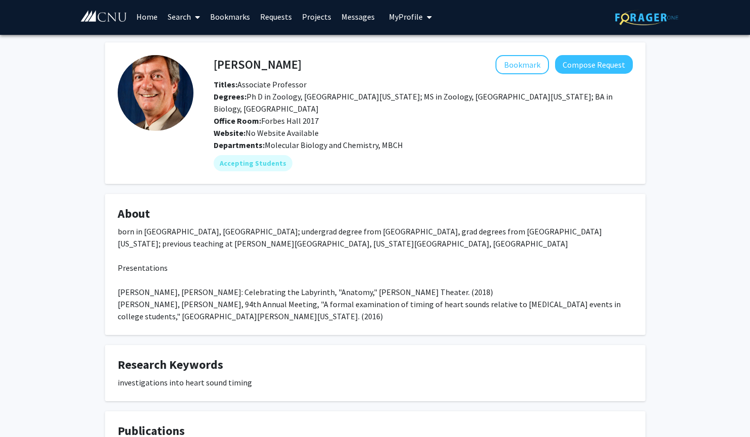
scroll to position [1, 0]
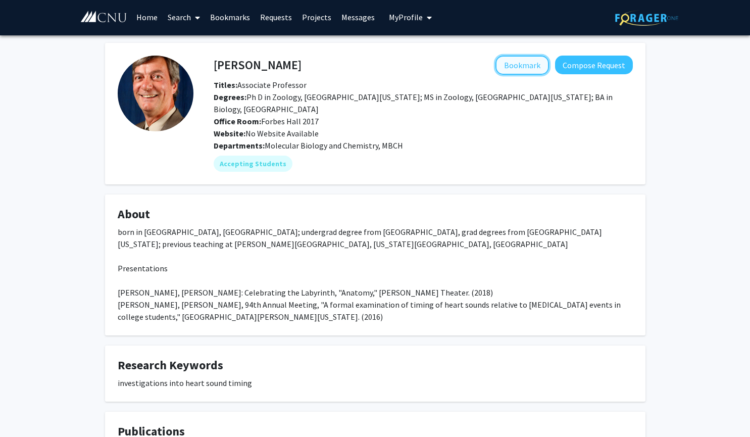
click at [519, 66] on button "Bookmark" at bounding box center [523, 65] width 54 height 19
click at [311, 15] on link "Projects" at bounding box center [316, 16] width 39 height 35
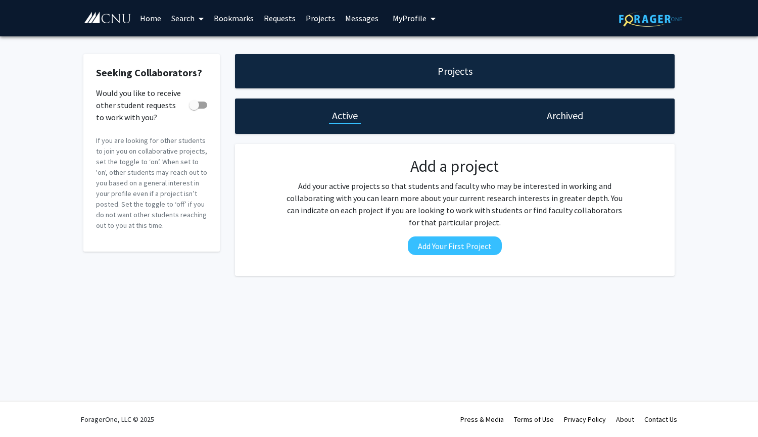
click at [408, 14] on span "My Profile" at bounding box center [410, 18] width 34 height 10
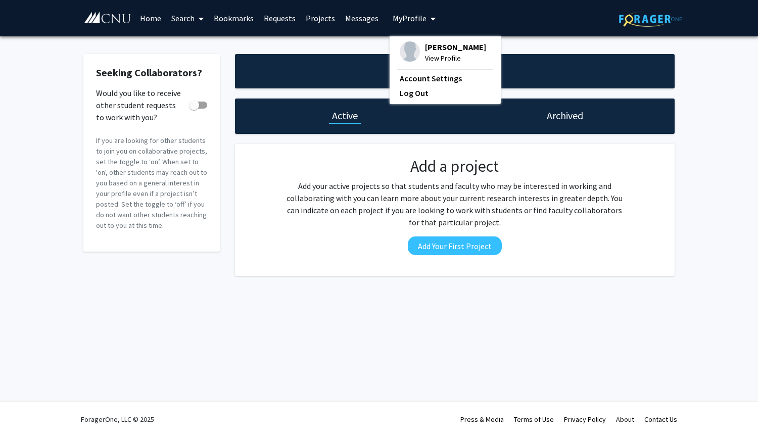
click at [426, 49] on span "[PERSON_NAME]" at bounding box center [455, 46] width 61 height 11
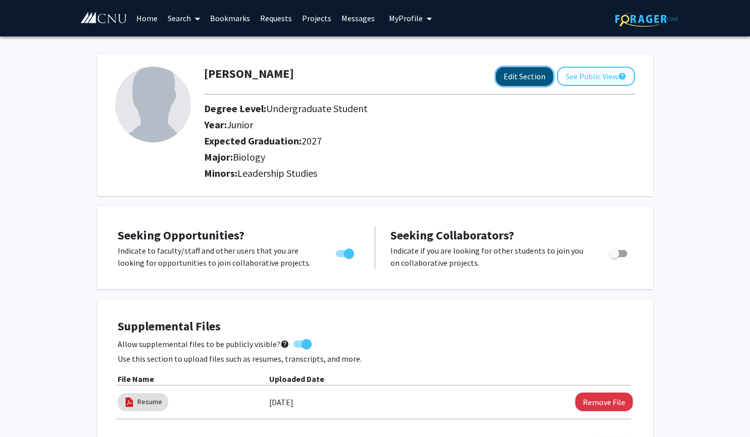
click at [535, 79] on button "Edit Section" at bounding box center [524, 76] width 57 height 19
select select "junior"
select select "2027"
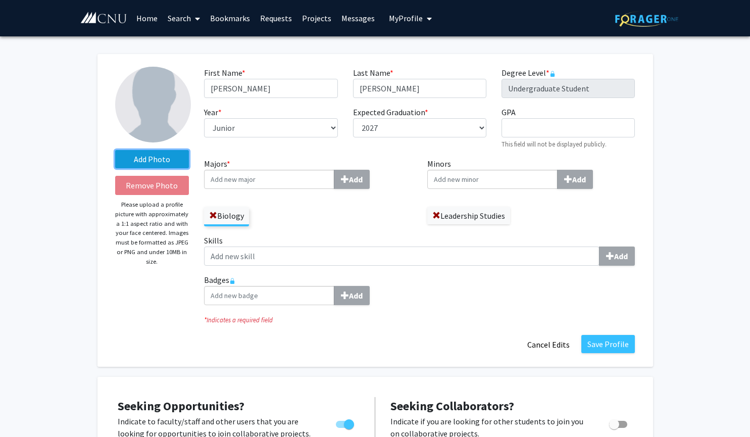
click at [146, 163] on label "Add Photo" at bounding box center [152, 159] width 74 height 18
click at [0, 0] on input "Add Photo" at bounding box center [0, 0] width 0 height 0
